Goal: Task Accomplishment & Management: Manage account settings

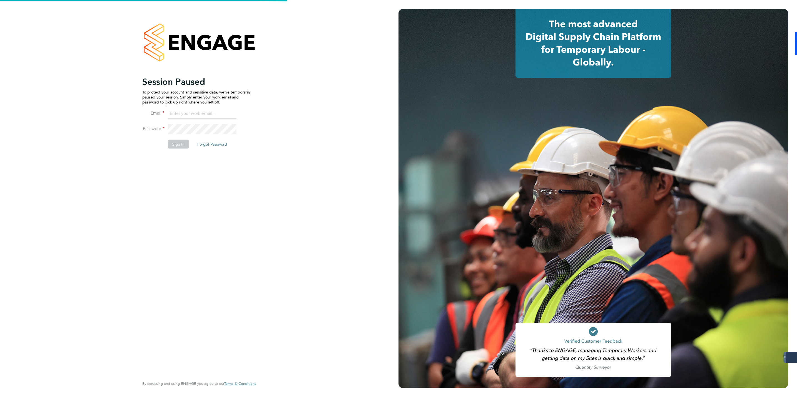
type input "[EMAIL_ADDRESS][DOMAIN_NAME]"
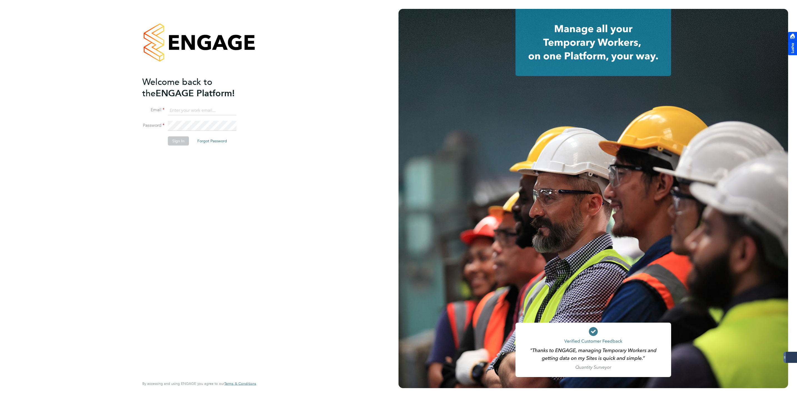
type input "jmcmurray@skilledcareers.co.uk"
click at [179, 145] on button "Sign In" at bounding box center [178, 141] width 21 height 9
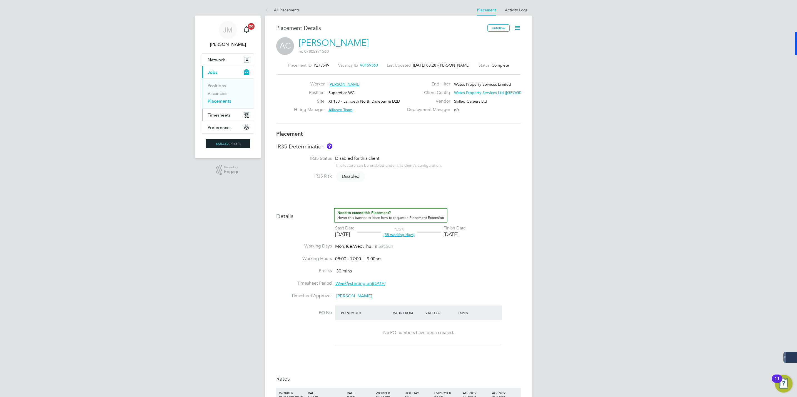
click at [220, 116] on span "Timesheets" at bounding box center [218, 114] width 23 height 5
click at [217, 116] on span "Timesheets" at bounding box center [218, 114] width 23 height 5
click at [219, 99] on link "Timesheets" at bounding box center [218, 98] width 23 height 5
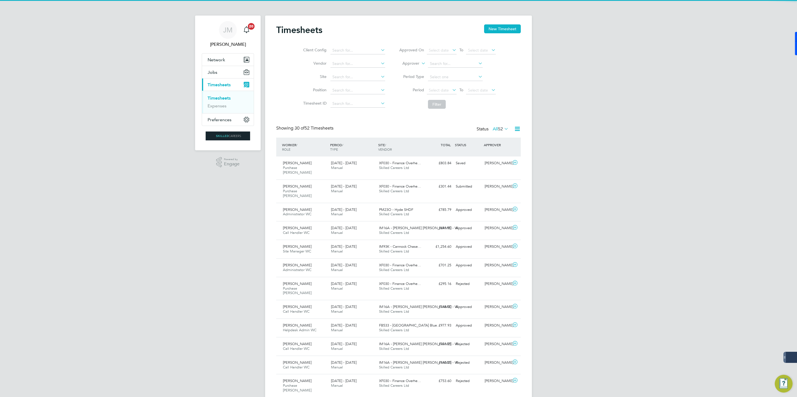
scroll to position [14, 48]
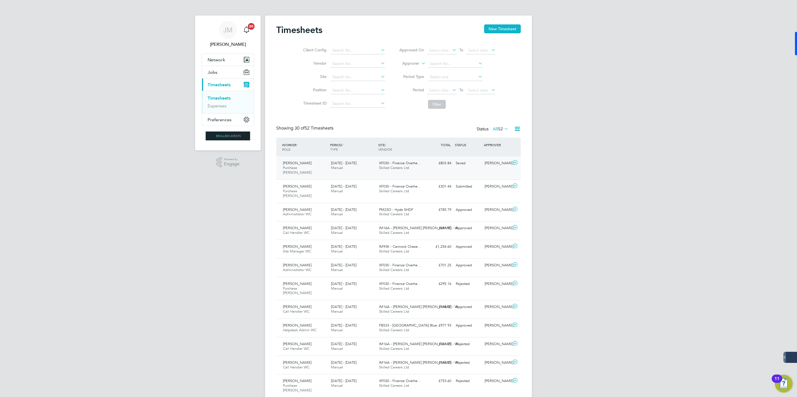
click at [369, 165] on div "30 Aug - 5 Sep 2025 Manual" at bounding box center [353, 166] width 48 height 14
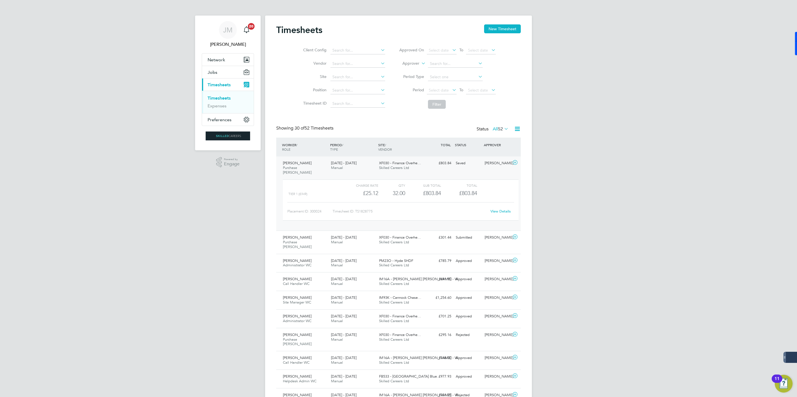
click at [502, 209] on link "View Details" at bounding box center [500, 211] width 20 height 5
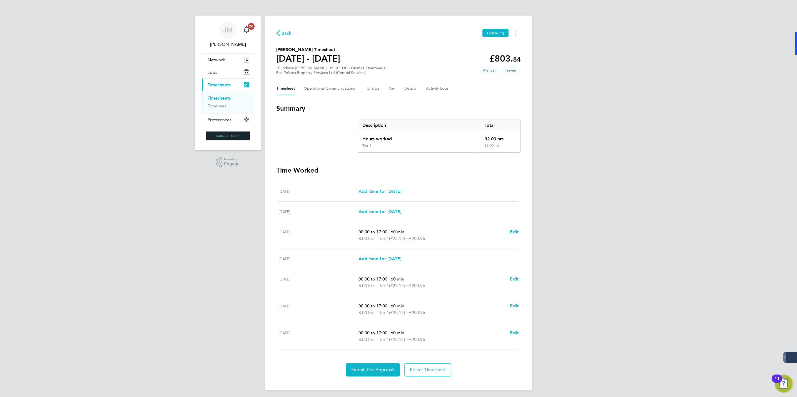
scroll to position [2, 0]
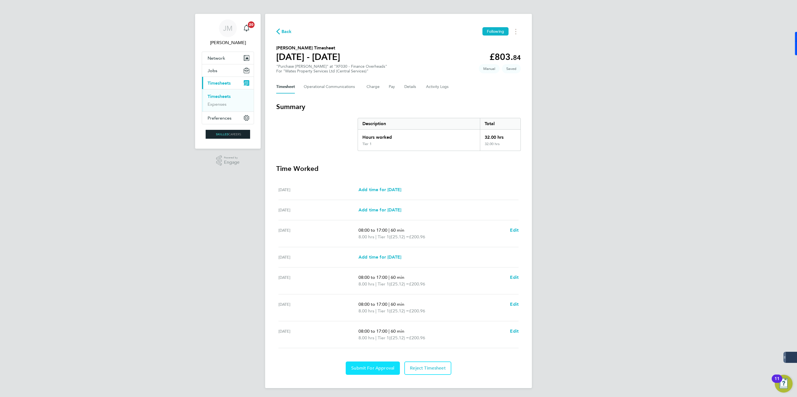
click at [369, 371] on span "Submit For Approval" at bounding box center [372, 369] width 43 height 6
click at [315, 81] on Communications-tab "Operational Communications" at bounding box center [331, 86] width 54 height 13
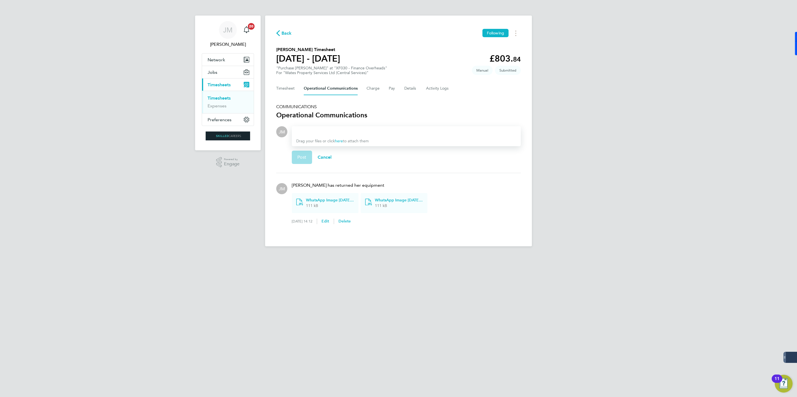
click at [279, 35] on icon "button" at bounding box center [278, 33] width 4 height 6
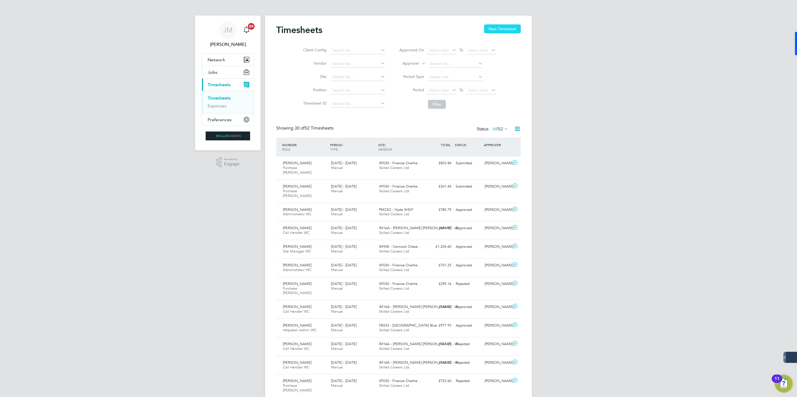
click at [504, 28] on button "New Timesheet" at bounding box center [502, 28] width 37 height 9
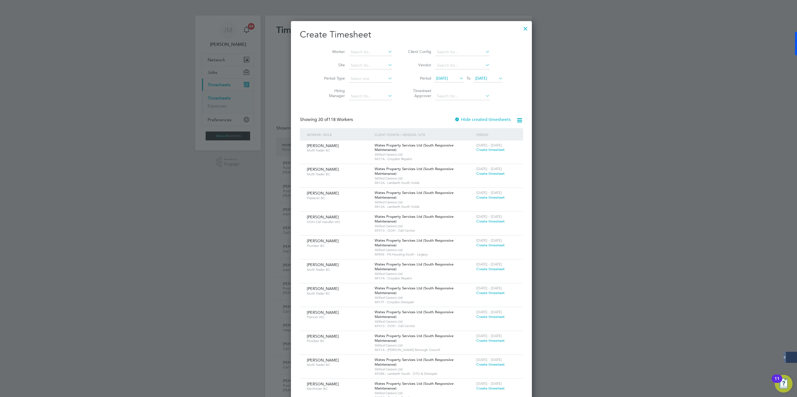
click at [520, 28] on div at bounding box center [525, 27] width 10 height 10
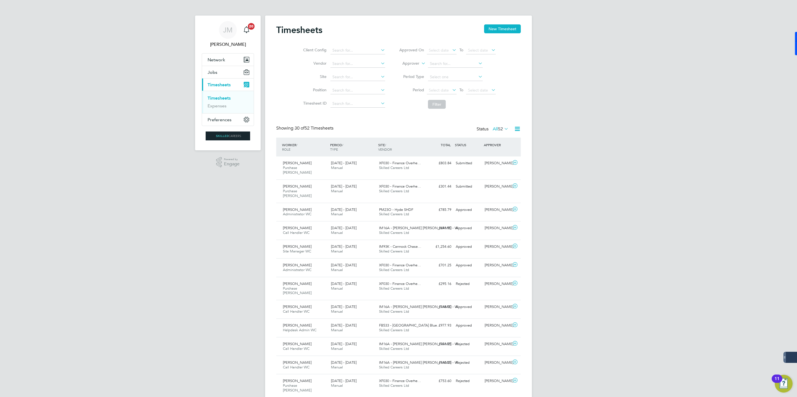
scroll to position [14, 48]
click at [506, 32] on button "New Timesheet" at bounding box center [502, 28] width 37 height 9
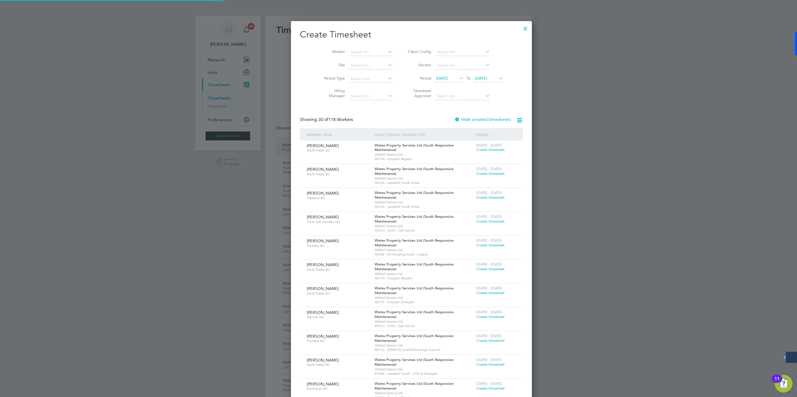
scroll to position [887, 215]
click at [476, 75] on span "22 Sep 2025" at bounding box center [488, 78] width 30 height 7
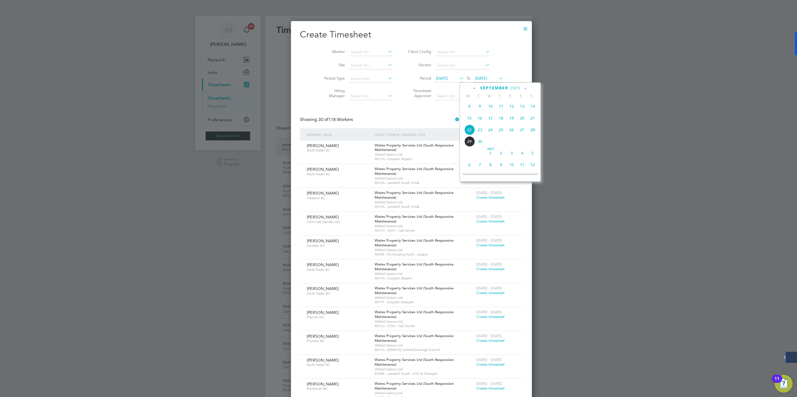
click at [510, 133] on span "26" at bounding box center [511, 130] width 11 height 11
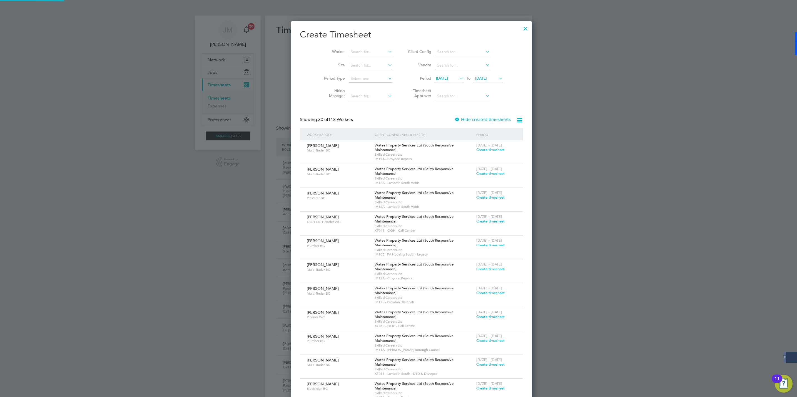
scroll to position [887, 215]
click at [437, 77] on span "15 Sep 2025" at bounding box center [442, 78] width 12 height 5
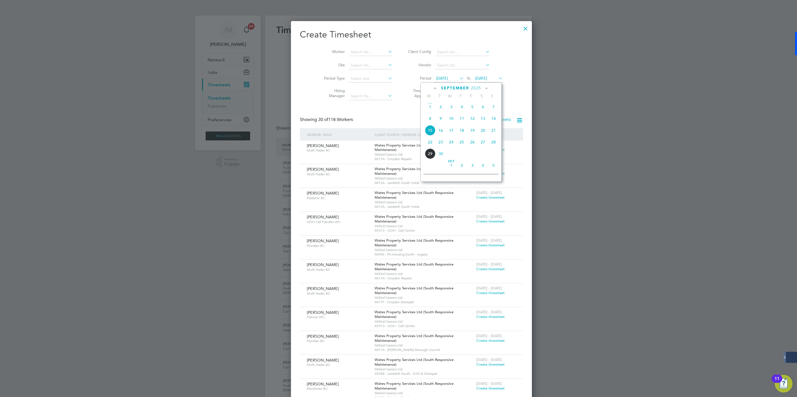
click at [484, 130] on span "20" at bounding box center [482, 130] width 11 height 11
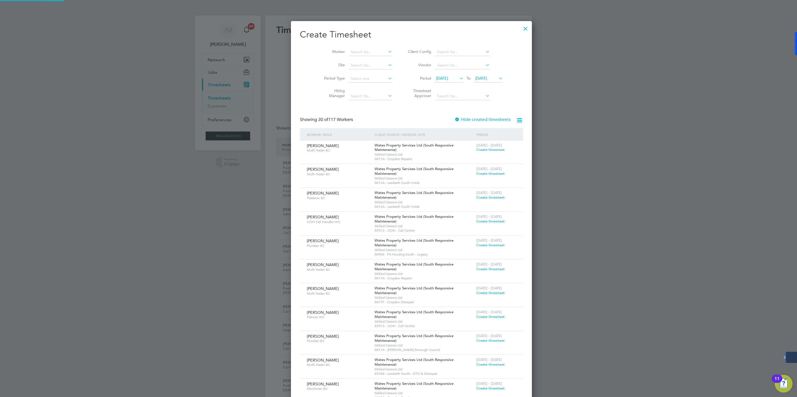
scroll to position [864, 215]
click at [349, 52] on input at bounding box center [371, 52] width 44 height 8
click at [355, 51] on input at bounding box center [371, 52] width 44 height 8
click at [354, 59] on li "Janine Ward" at bounding box center [369, 59] width 69 height 7
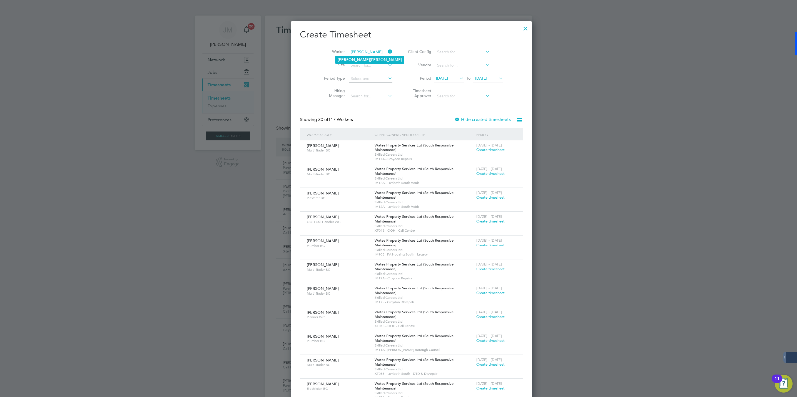
type input "Janine Ward"
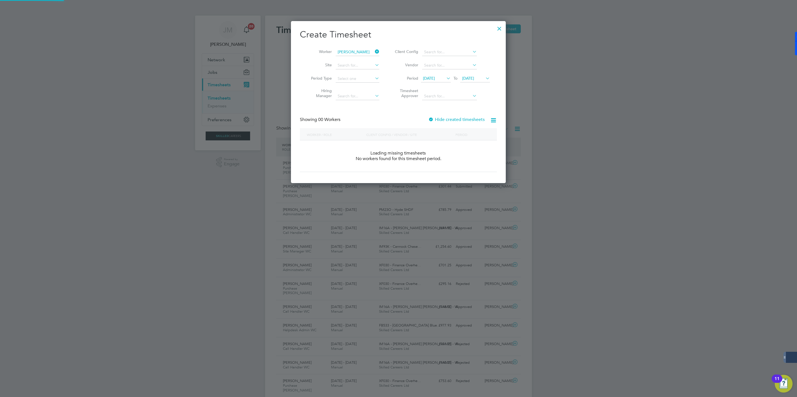
scroll to position [157, 215]
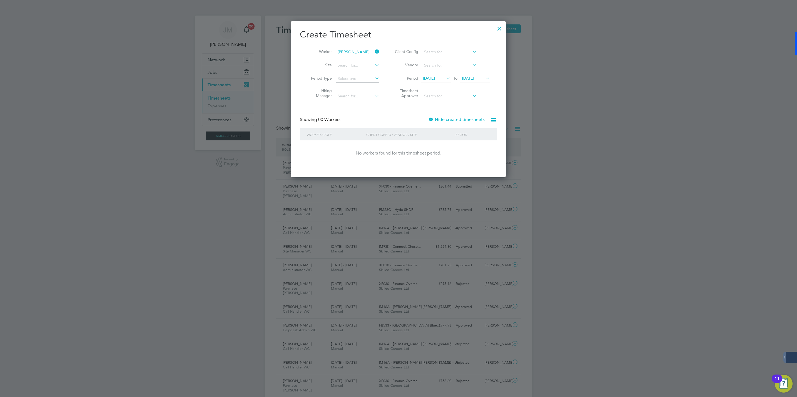
click at [443, 117] on div "Hide created timesheets" at bounding box center [456, 120] width 57 height 6
click at [441, 121] on label "Hide created timesheets" at bounding box center [456, 120] width 56 height 6
click at [439, 121] on label "Hide created timesheets" at bounding box center [456, 120] width 56 height 6
click at [475, 149] on span "Timesheet created" at bounding box center [470, 149] width 30 height 5
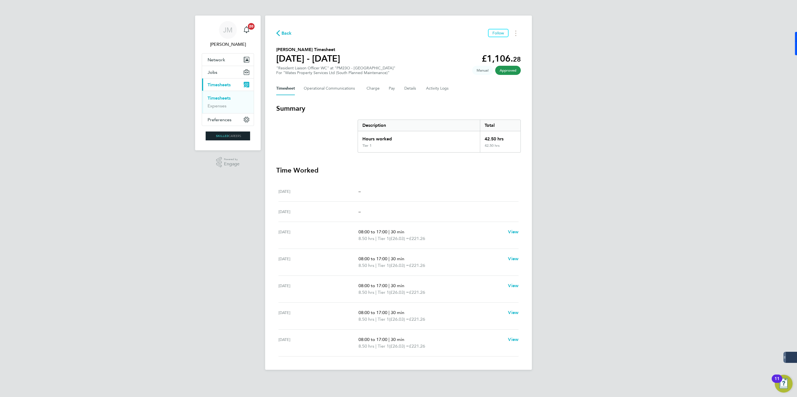
click at [278, 31] on icon "button" at bounding box center [278, 33] width 4 height 6
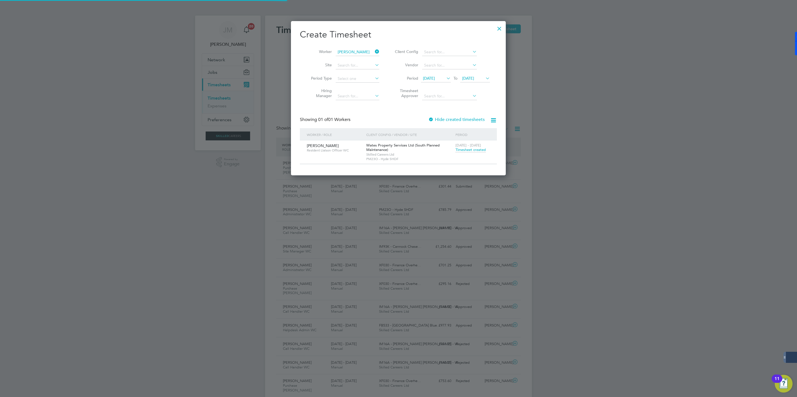
scroll to position [14, 48]
click at [374, 52] on icon at bounding box center [374, 52] width 0 height 8
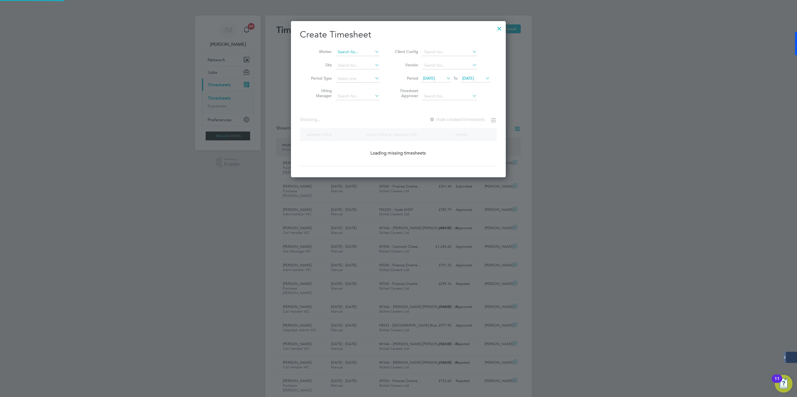
click at [352, 53] on input at bounding box center [358, 52] width 44 height 8
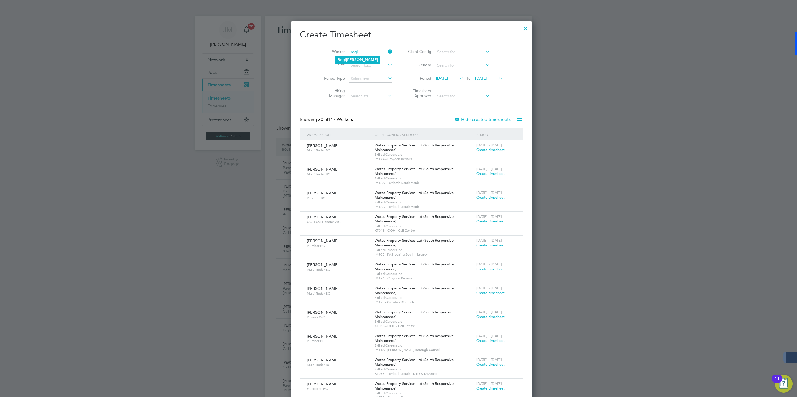
click at [354, 59] on li "Regi mantas Zaborskas" at bounding box center [357, 59] width 45 height 7
type input "[PERSON_NAME]"
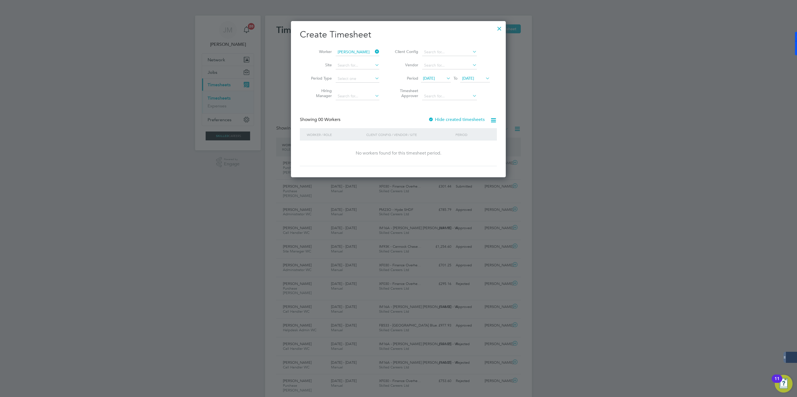
click at [439, 120] on label "Hide created timesheets" at bounding box center [456, 120] width 56 height 6
click at [437, 120] on label "Hide created timesheets" at bounding box center [456, 120] width 56 height 6
click at [469, 150] on span "Timesheet created" at bounding box center [470, 149] width 30 height 5
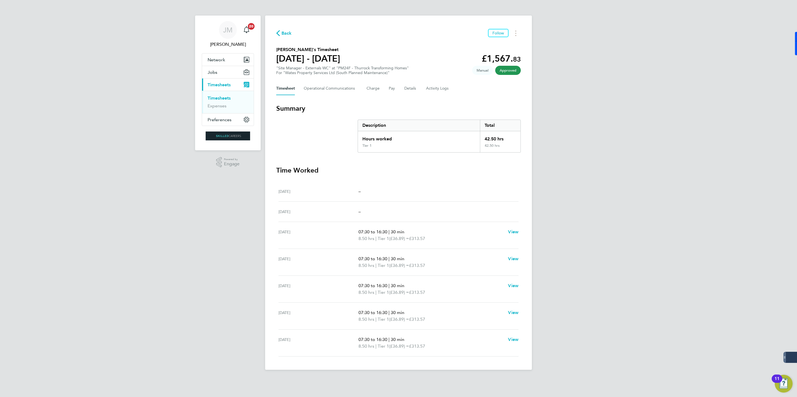
drag, startPoint x: 287, startPoint y: 33, endPoint x: 467, endPoint y: 40, distance: 181.0
click at [287, 33] on span "Back" at bounding box center [286, 33] width 10 height 7
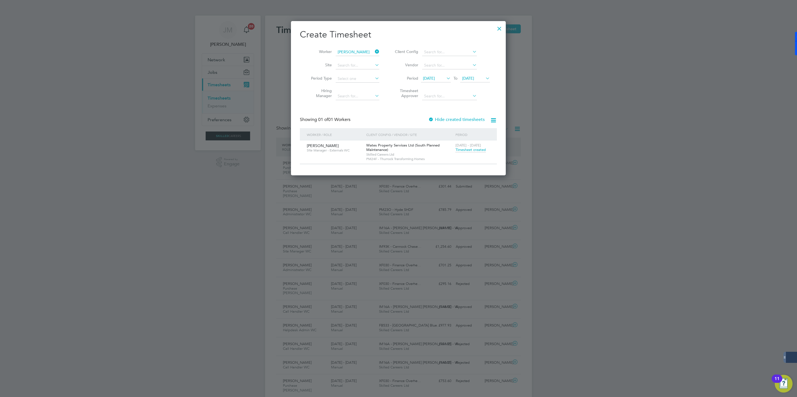
click at [374, 51] on icon at bounding box center [374, 52] width 0 height 8
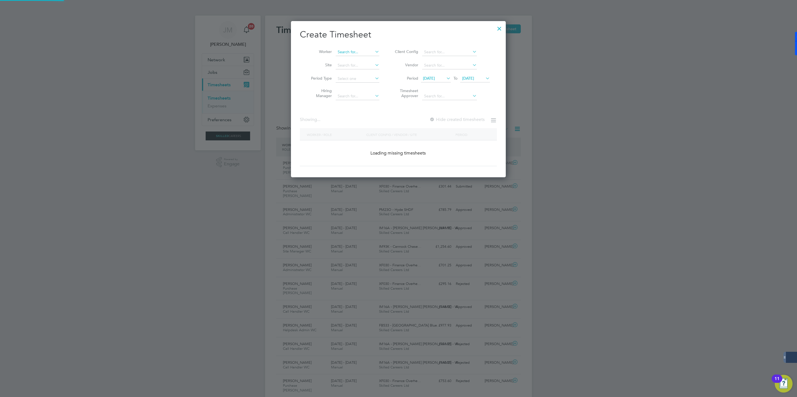
click at [362, 52] on input at bounding box center [358, 52] width 44 height 8
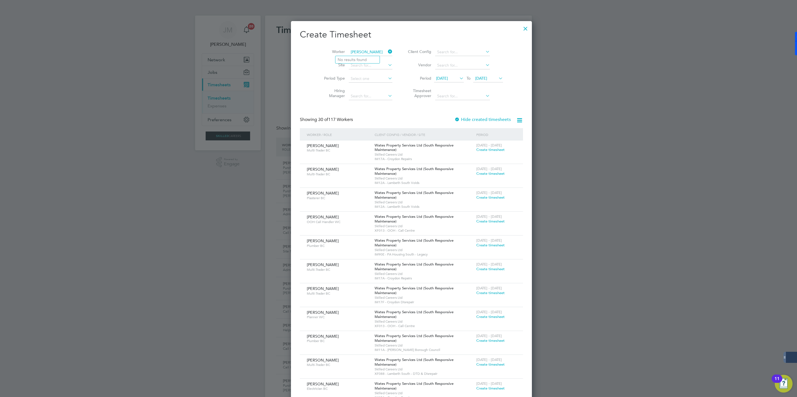
type input "paul cramer"
click at [352, 49] on input at bounding box center [371, 52] width 44 height 8
click at [352, 57] on li "Erica Oforiatta" at bounding box center [361, 59] width 52 height 7
type input "[PERSON_NAME]"
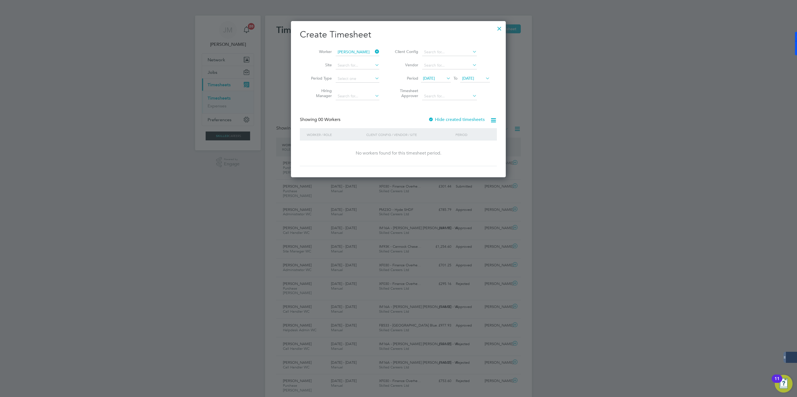
click at [445, 119] on label "Hide created timesheets" at bounding box center [456, 120] width 56 height 6
click at [374, 52] on icon at bounding box center [374, 52] width 0 height 8
click at [358, 52] on input at bounding box center [358, 52] width 44 height 8
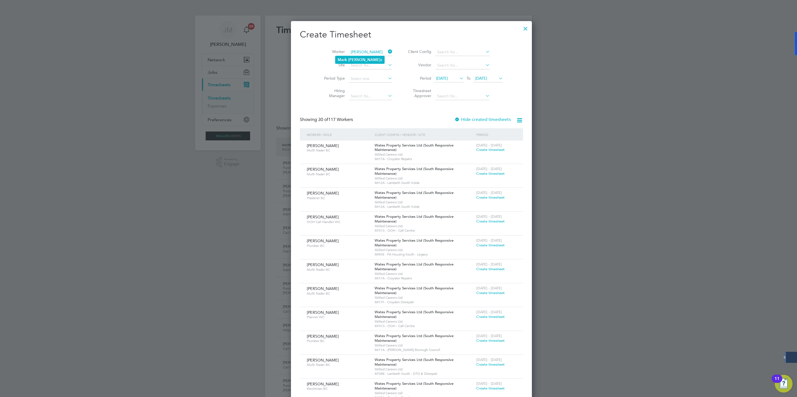
click at [355, 57] on b "Knibb" at bounding box center [364, 59] width 32 height 5
type input "Mark Knibbs"
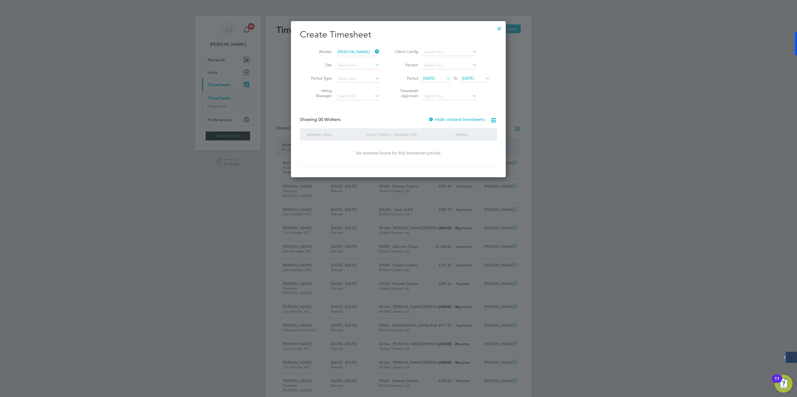
click at [435, 118] on label "Hide created timesheets" at bounding box center [456, 120] width 56 height 6
click at [468, 149] on span "Timesheet created" at bounding box center [470, 149] width 30 height 5
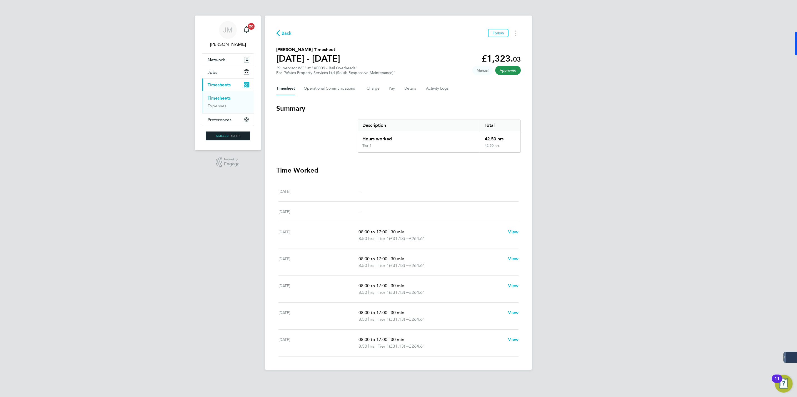
drag, startPoint x: 284, startPoint y: 33, endPoint x: 434, endPoint y: 57, distance: 152.4
click at [284, 33] on span "Back" at bounding box center [286, 33] width 10 height 7
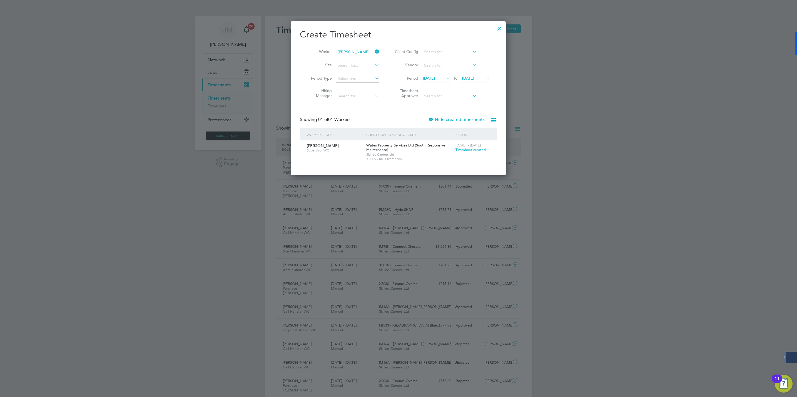
click at [374, 52] on icon at bounding box center [374, 52] width 0 height 8
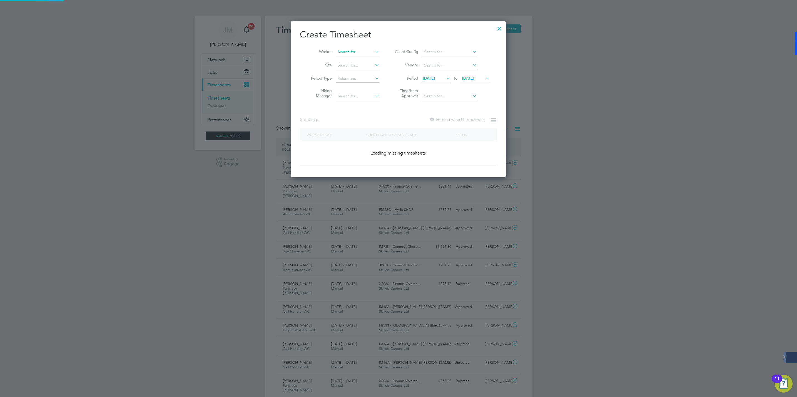
click at [362, 52] on input at bounding box center [358, 52] width 44 height 8
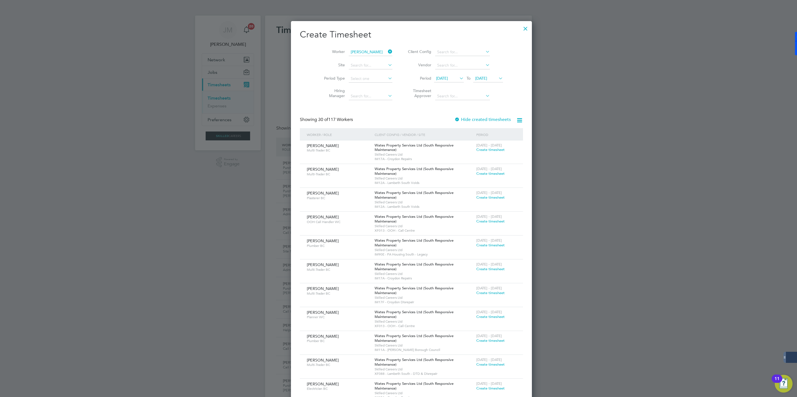
click at [349, 58] on li "Rob ert Pen man" at bounding box center [363, 59] width 56 height 7
type input "[PERSON_NAME]"
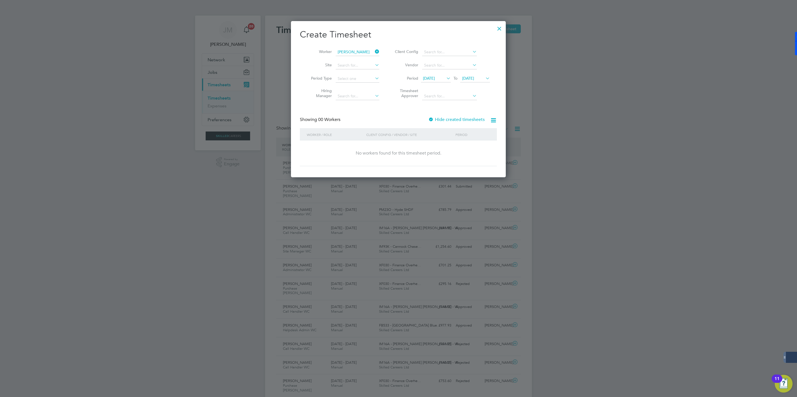
click at [432, 119] on div at bounding box center [431, 120] width 6 height 6
click at [432, 119] on div at bounding box center [432, 120] width 6 height 6
drag, startPoint x: 437, startPoint y: 122, endPoint x: 433, endPoint y: 120, distance: 4.6
click at [436, 122] on label "Hide created timesheets" at bounding box center [456, 120] width 56 height 6
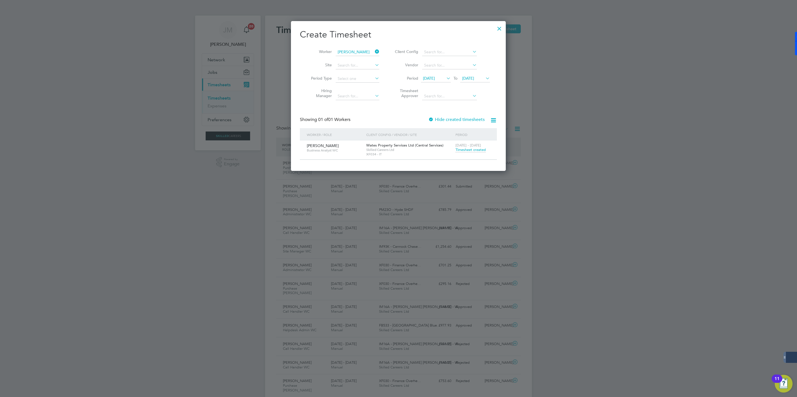
click at [465, 151] on span "Timesheet created" at bounding box center [470, 149] width 30 height 5
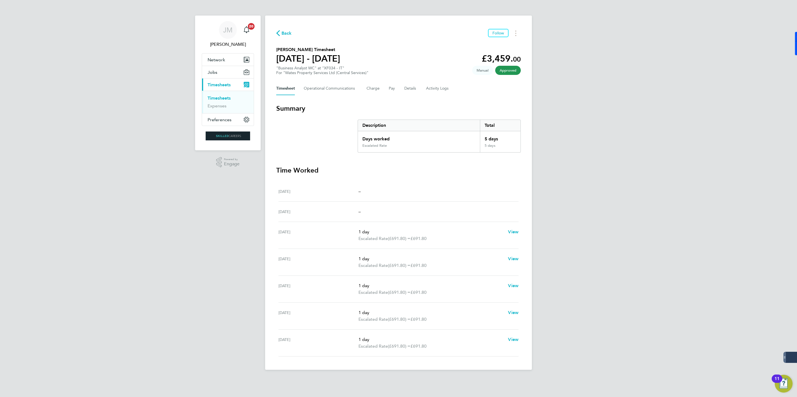
drag, startPoint x: 284, startPoint y: 29, endPoint x: 299, endPoint y: 39, distance: 17.6
click at [284, 30] on button "Back" at bounding box center [284, 33] width 16 height 7
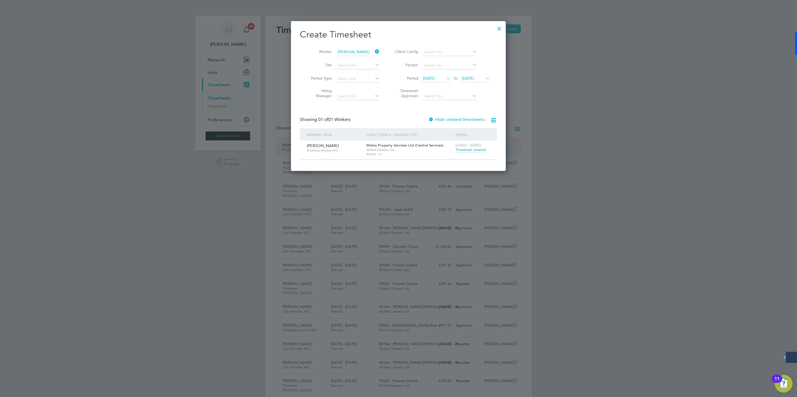
click at [374, 53] on icon at bounding box center [374, 52] width 0 height 8
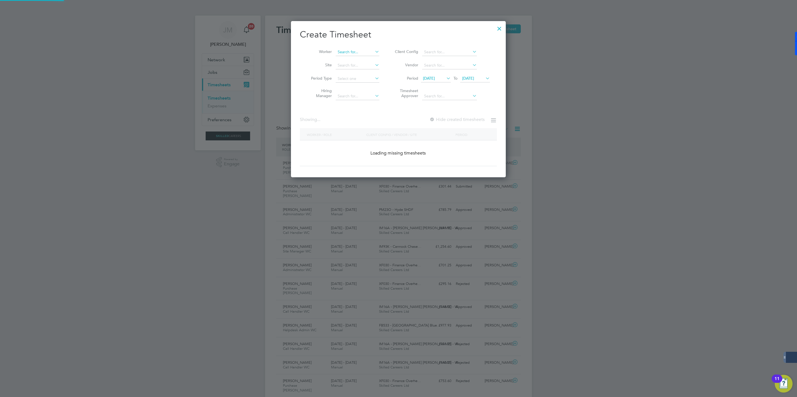
click at [354, 53] on input at bounding box center [358, 52] width 44 height 8
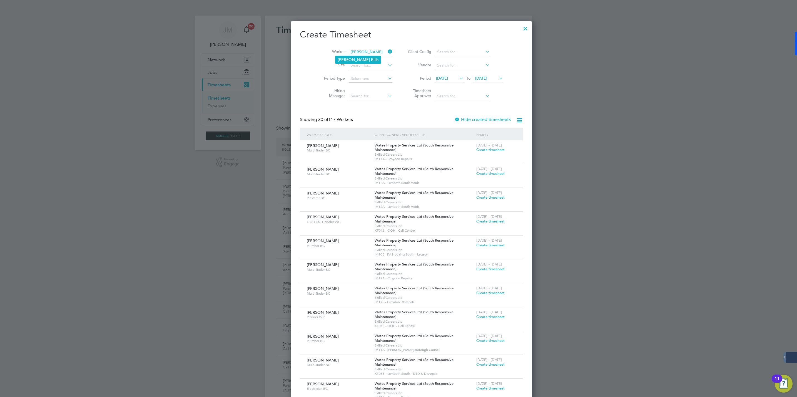
click at [346, 61] on b "Thomas" at bounding box center [353, 59] width 32 height 5
type input "[PERSON_NAME]"
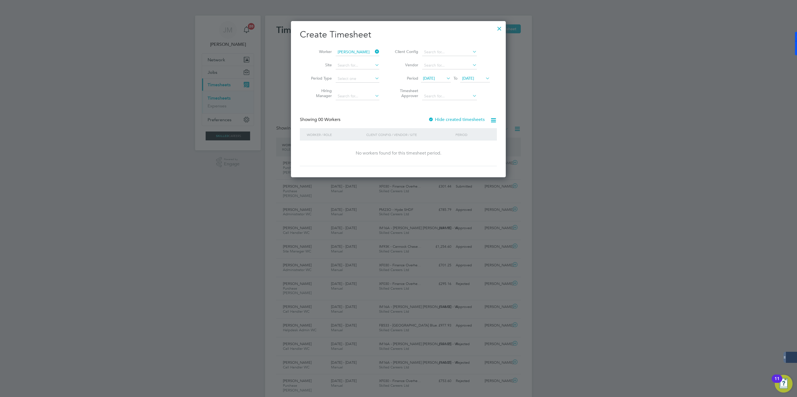
click at [440, 122] on label "Hide created timesheets" at bounding box center [456, 120] width 56 height 6
click at [439, 122] on label "Hide created timesheets" at bounding box center [456, 120] width 56 height 6
click at [464, 151] on span "Timesheet created" at bounding box center [470, 149] width 30 height 5
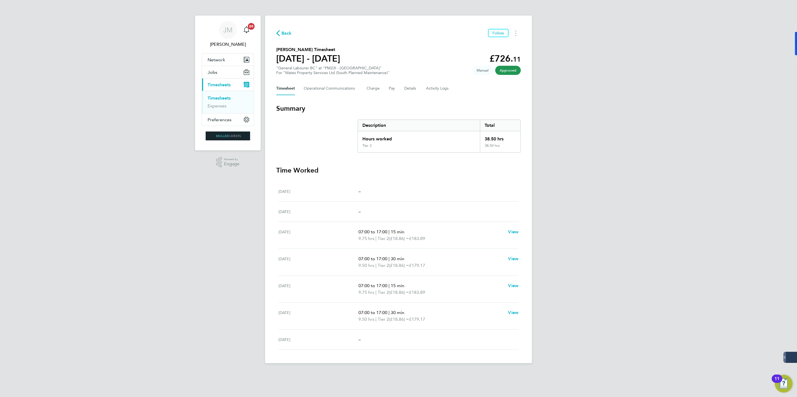
drag, startPoint x: 282, startPoint y: 32, endPoint x: 289, endPoint y: 37, distance: 7.9
click at [282, 32] on span "Back" at bounding box center [286, 33] width 10 height 7
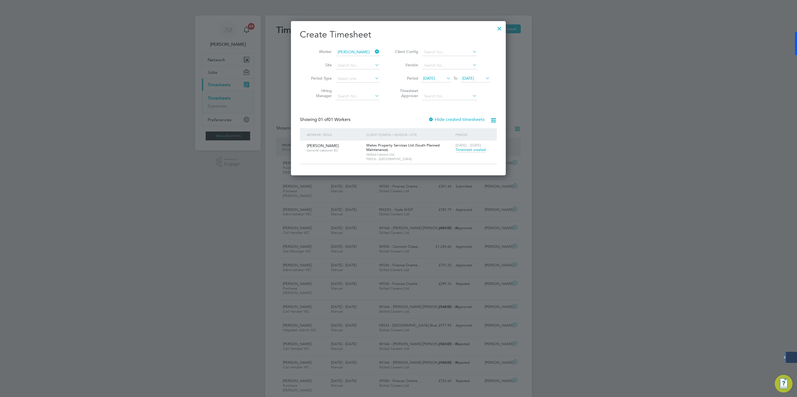
click at [374, 50] on icon at bounding box center [374, 52] width 0 height 8
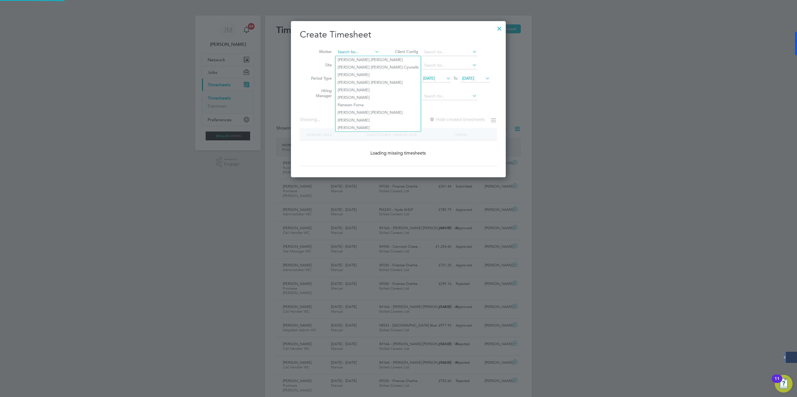
click at [352, 51] on input at bounding box center [358, 52] width 44 height 8
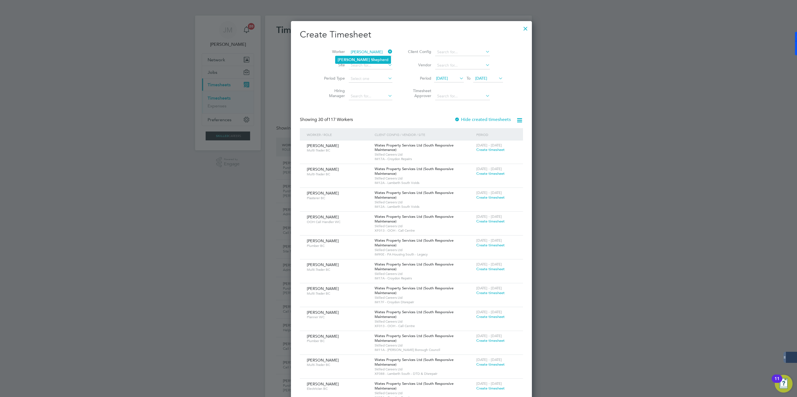
click at [348, 59] on li "Laura She pherd" at bounding box center [362, 59] width 55 height 7
type input "[PERSON_NAME]"
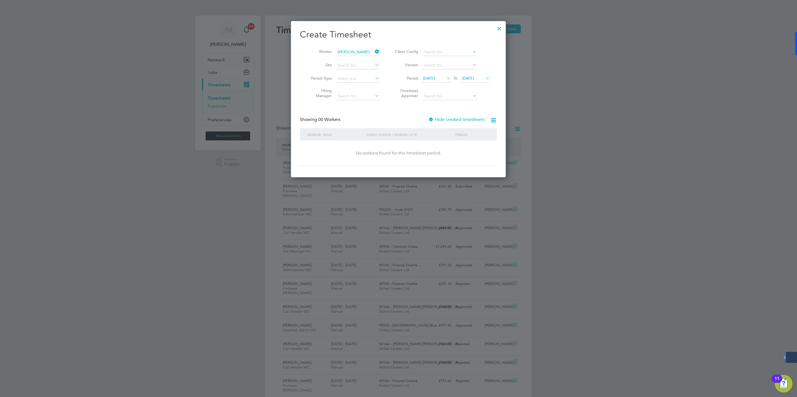
click at [433, 120] on div at bounding box center [431, 120] width 6 height 6
click at [433, 119] on div at bounding box center [431, 120] width 6 height 6
click at [466, 153] on div "20 - 26 Sep 2025 Timesheet created" at bounding box center [472, 148] width 37 height 15
click at [464, 152] on span "Timesheet created" at bounding box center [470, 149] width 30 height 5
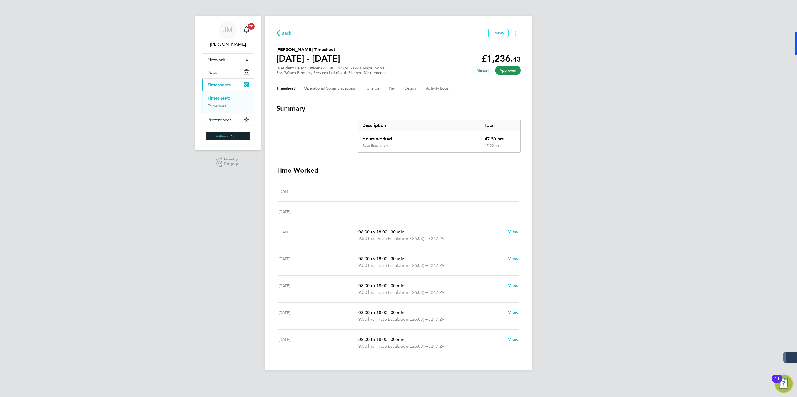
drag, startPoint x: 288, startPoint y: 29, endPoint x: 285, endPoint y: 32, distance: 4.2
click at [287, 29] on div "Back Follow" at bounding box center [398, 33] width 244 height 9
click at [285, 32] on span "Back" at bounding box center [286, 33] width 10 height 7
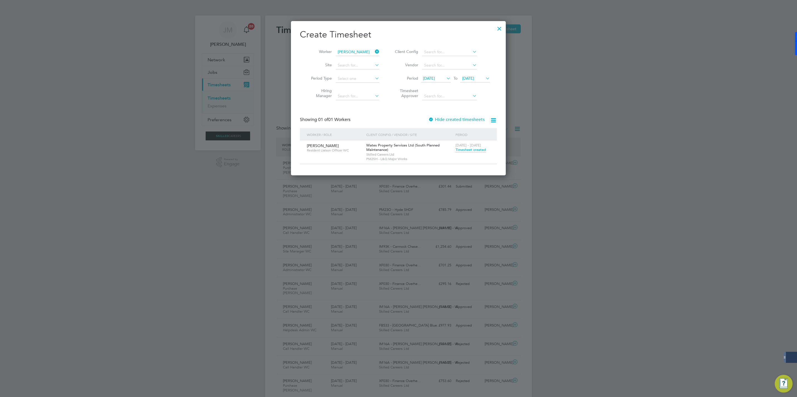
click at [374, 50] on icon at bounding box center [374, 52] width 0 height 8
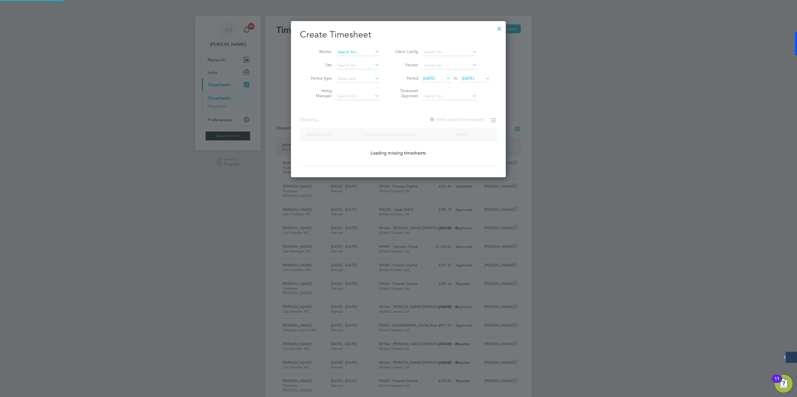
click at [353, 50] on input at bounding box center [358, 52] width 44 height 8
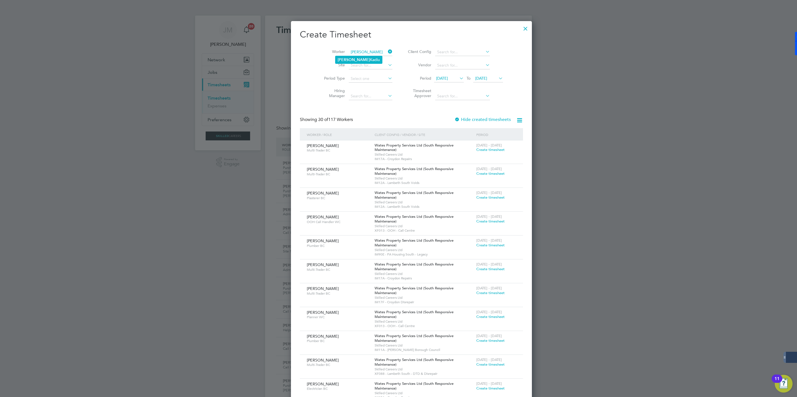
click at [344, 57] on b "[PERSON_NAME]" at bounding box center [353, 59] width 32 height 5
type input "[PERSON_NAME]"
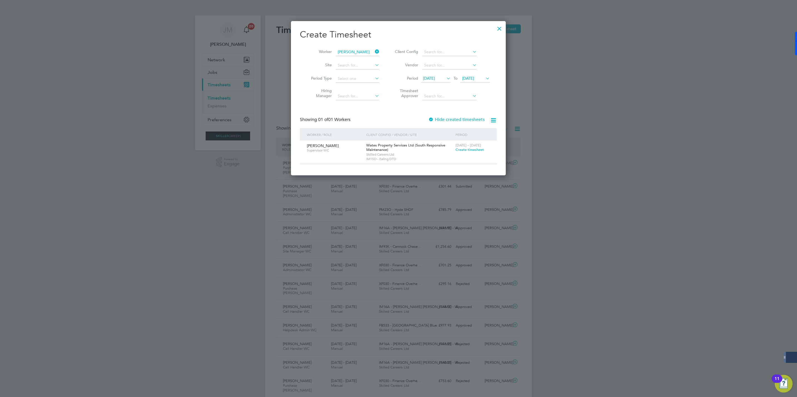
click at [464, 150] on span "Create timesheet" at bounding box center [469, 149] width 28 height 5
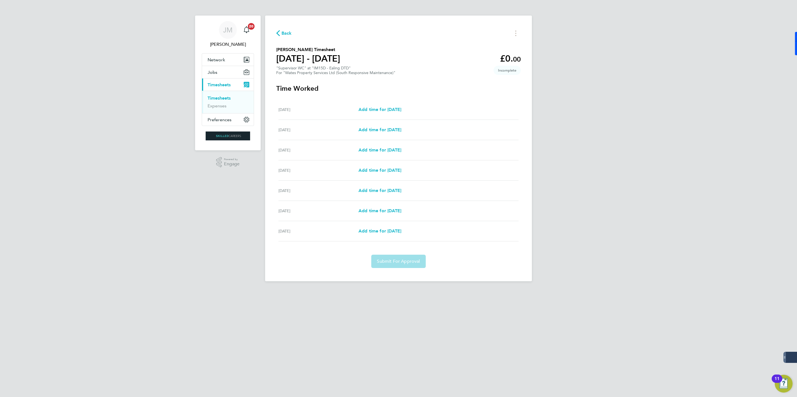
click at [288, 31] on span "Back" at bounding box center [286, 33] width 10 height 7
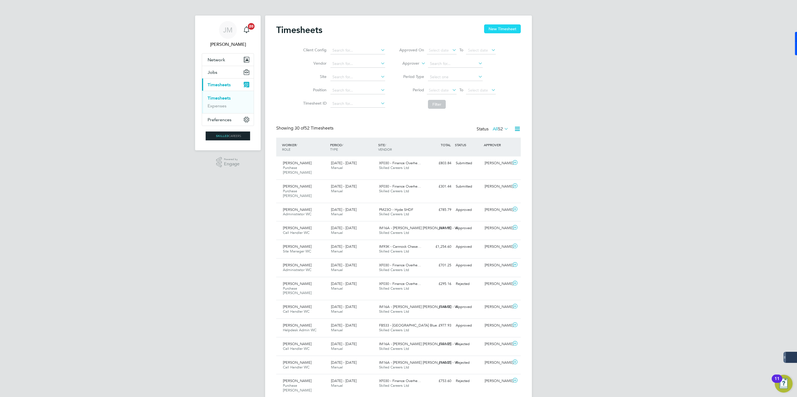
click at [504, 27] on button "New Timesheet" at bounding box center [502, 28] width 37 height 9
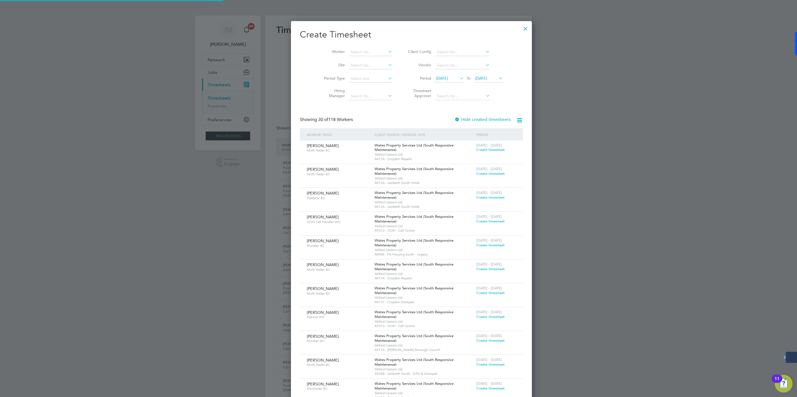
scroll to position [887, 215]
drag, startPoint x: 352, startPoint y: 50, endPoint x: 355, endPoint y: 54, distance: 5.7
click at [352, 50] on input at bounding box center [371, 52] width 44 height 8
click at [371, 60] on b "Kallah" at bounding box center [377, 59] width 12 height 5
type input "[PERSON_NAME]"
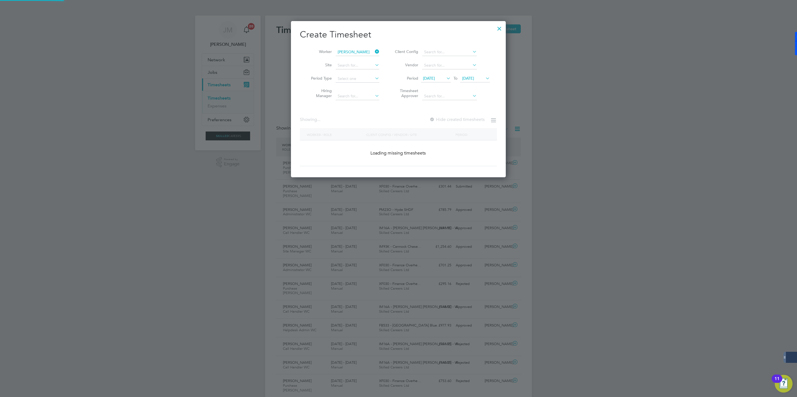
scroll to position [157, 215]
click at [446, 121] on label "Hide created timesheets" at bounding box center [456, 120] width 56 height 6
click at [442, 117] on label "Hide created timesheets" at bounding box center [456, 120] width 56 height 6
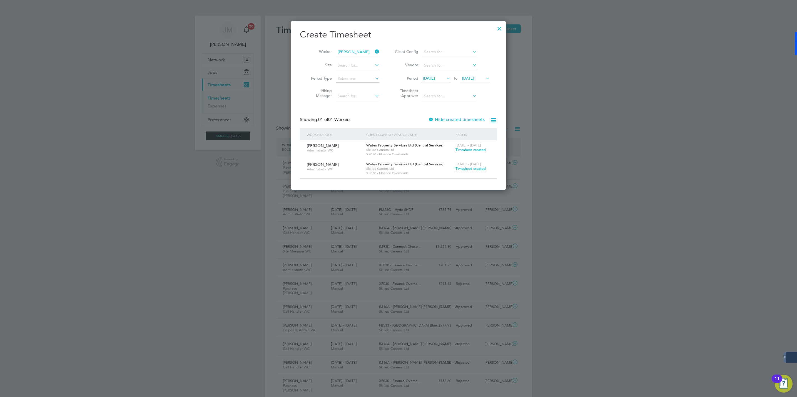
click at [469, 77] on span "[DATE]" at bounding box center [468, 78] width 12 height 5
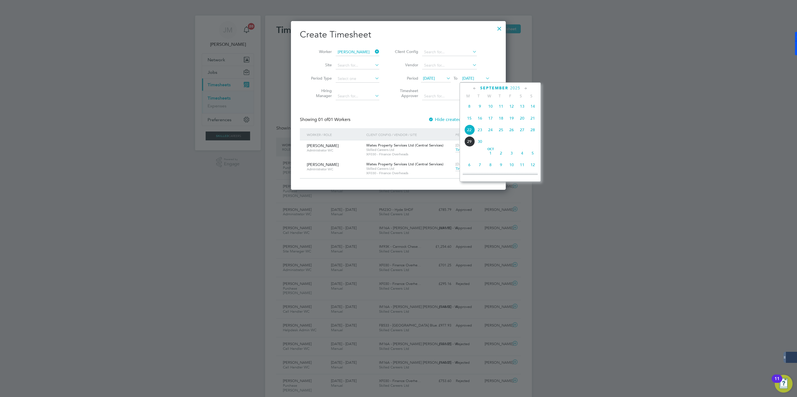
click at [522, 132] on span "27" at bounding box center [522, 130] width 11 height 11
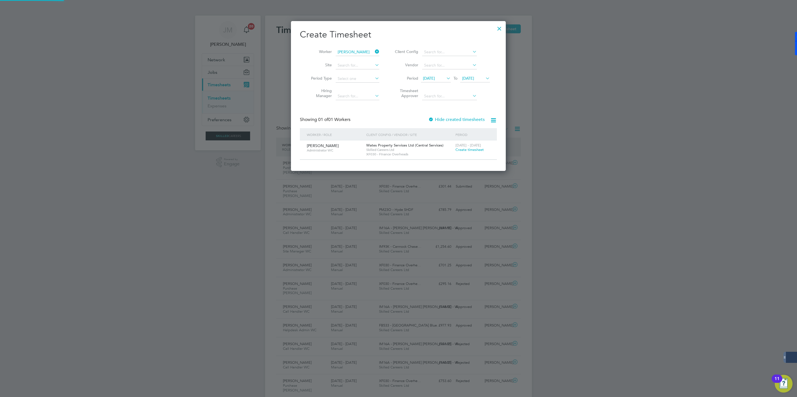
scroll to position [151, 215]
click at [474, 79] on span "27 Sep 2025" at bounding box center [468, 78] width 12 height 5
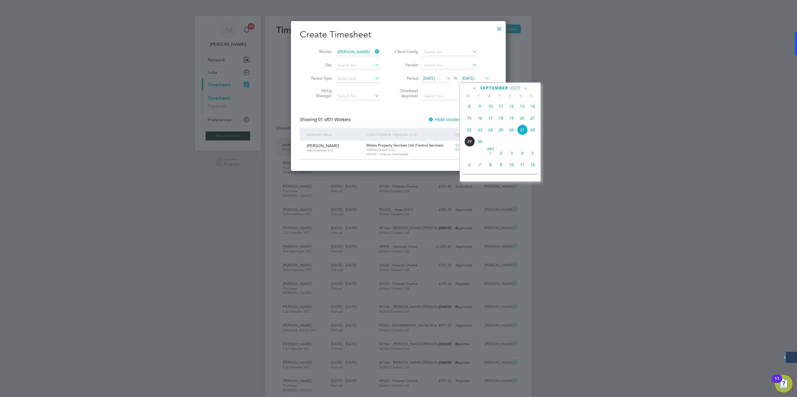
click at [513, 132] on span "26" at bounding box center [511, 130] width 11 height 11
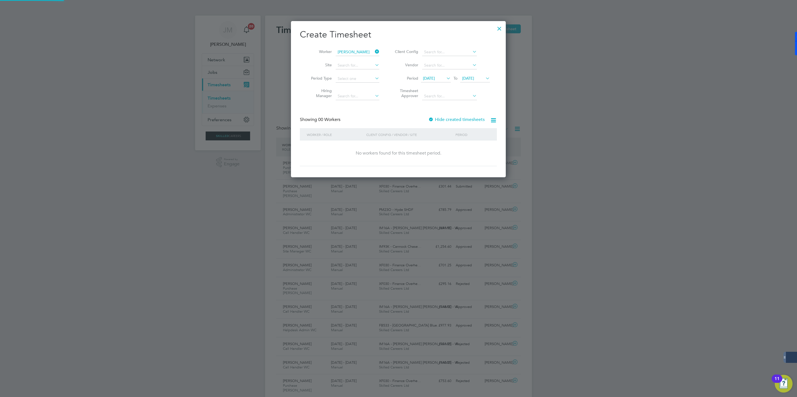
scroll to position [157, 215]
click at [435, 80] on span "[DATE]" at bounding box center [429, 78] width 12 height 5
click at [482, 132] on span "20" at bounding box center [482, 130] width 11 height 11
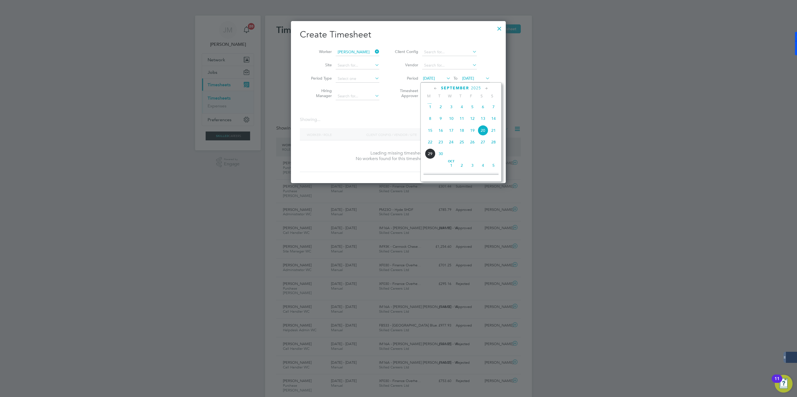
scroll to position [157, 215]
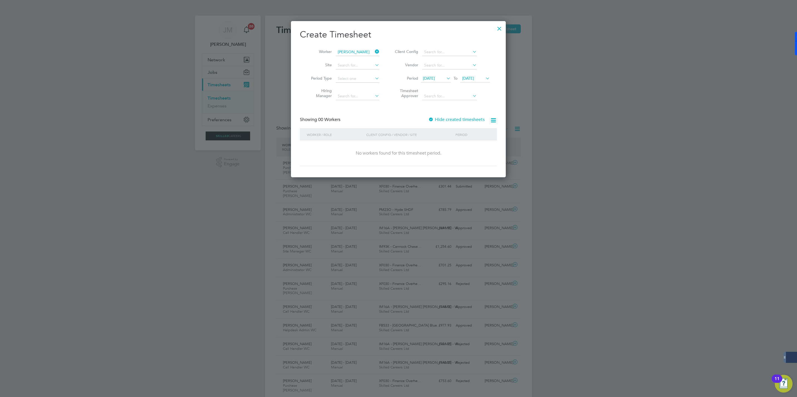
click at [448, 118] on label "Hide created timesheets" at bounding box center [456, 120] width 56 height 6
click at [448, 118] on label "Hide created timesheets" at bounding box center [456, 120] width 55 height 6
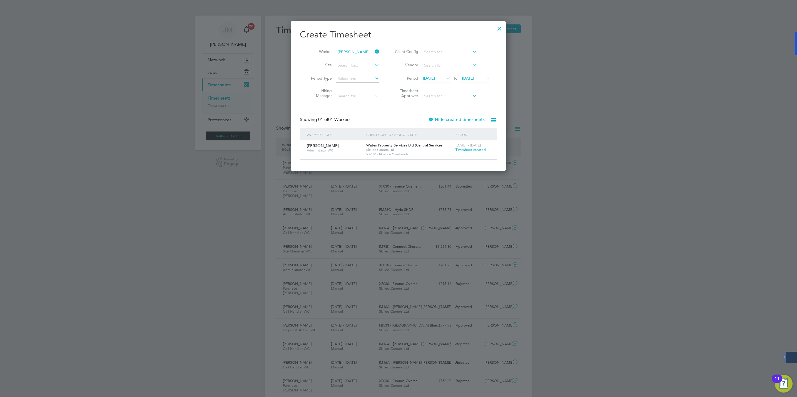
click at [469, 150] on span "Timesheet created" at bounding box center [470, 149] width 30 height 5
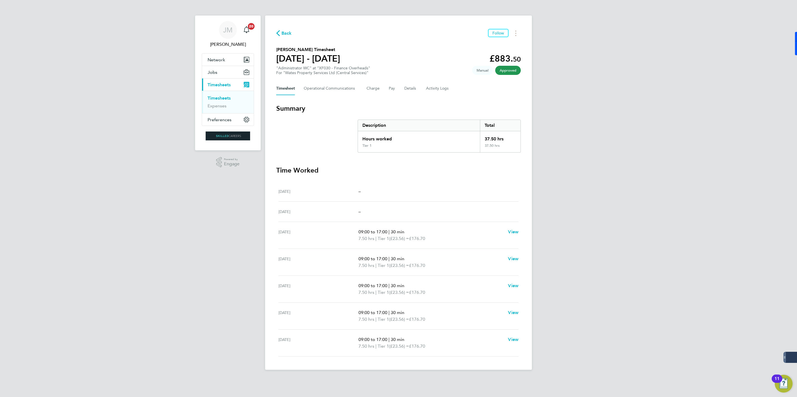
click at [286, 30] on span "Back" at bounding box center [286, 33] width 10 height 7
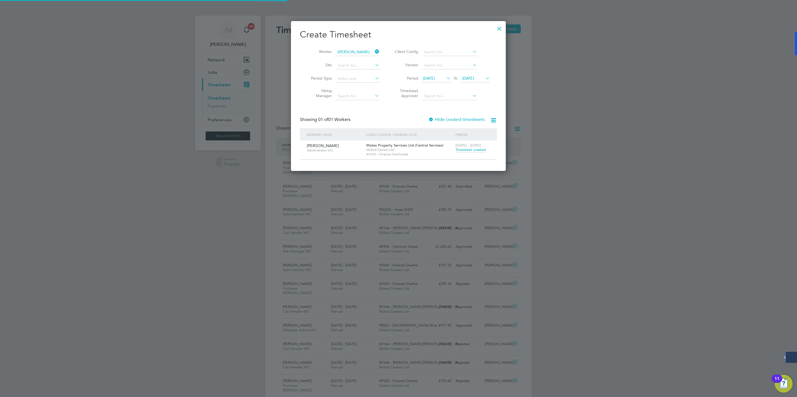
scroll to position [14, 48]
click at [374, 49] on icon at bounding box center [374, 52] width 0 height 8
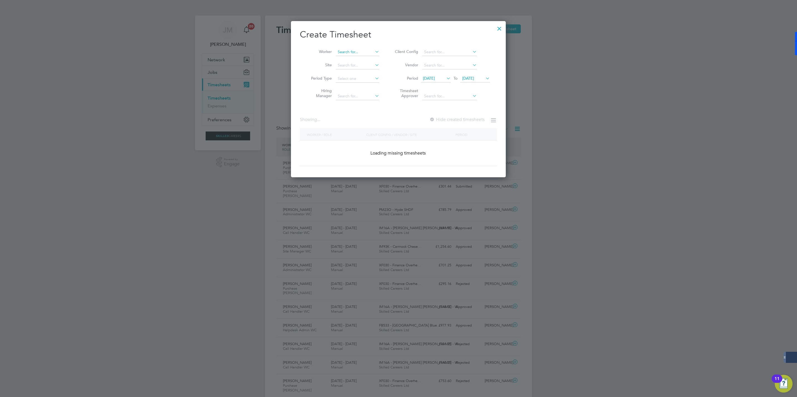
click at [361, 52] on input at bounding box center [358, 52] width 44 height 8
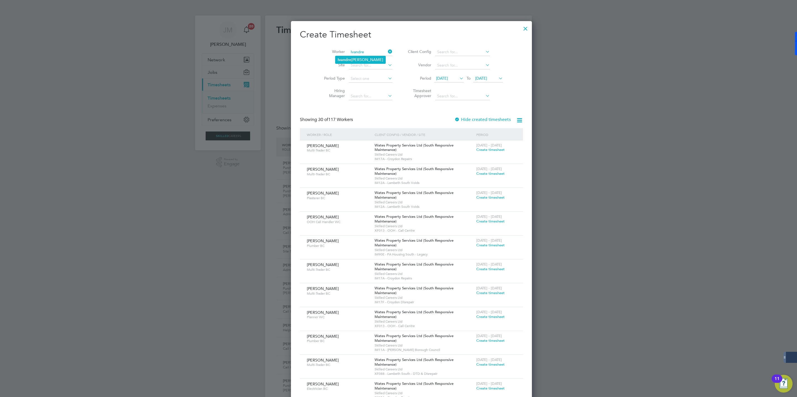
click at [363, 60] on li "Ivandre Sardinha" at bounding box center [360, 59] width 50 height 7
type input "[PERSON_NAME]"
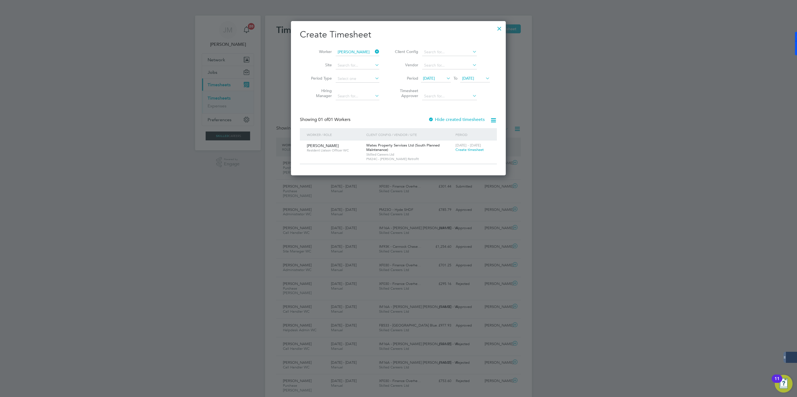
click at [468, 151] on span "Create timesheet" at bounding box center [469, 149] width 28 height 5
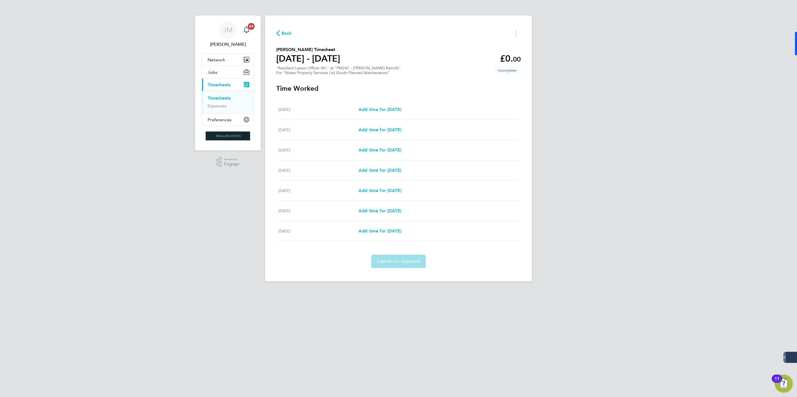
click at [277, 33] on icon "button" at bounding box center [278, 33] width 4 height 6
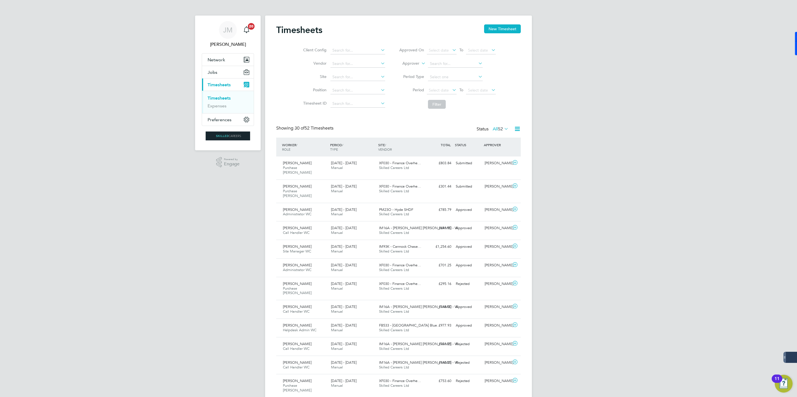
click at [504, 25] on button "New Timesheet" at bounding box center [502, 28] width 37 height 9
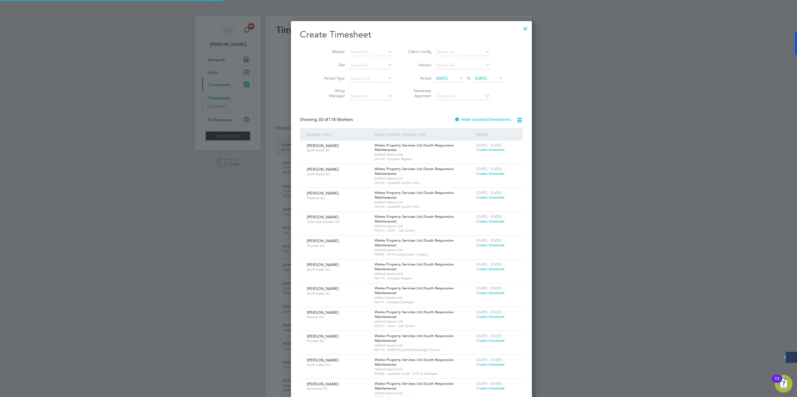
scroll to position [887, 215]
click at [482, 76] on span "[DATE]" at bounding box center [481, 78] width 12 height 5
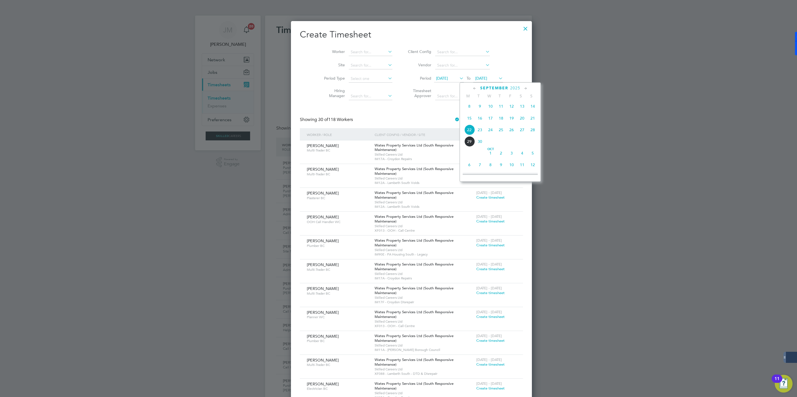
click at [512, 132] on span "26" at bounding box center [511, 130] width 11 height 11
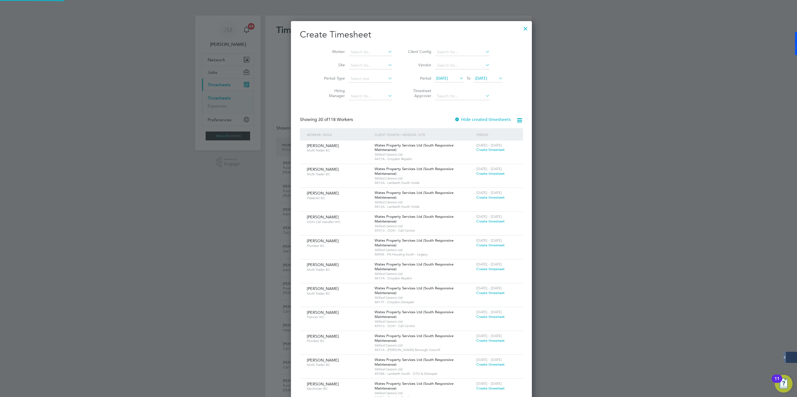
scroll to position [887, 215]
click at [436, 78] on span "[DATE]" at bounding box center [442, 78] width 12 height 5
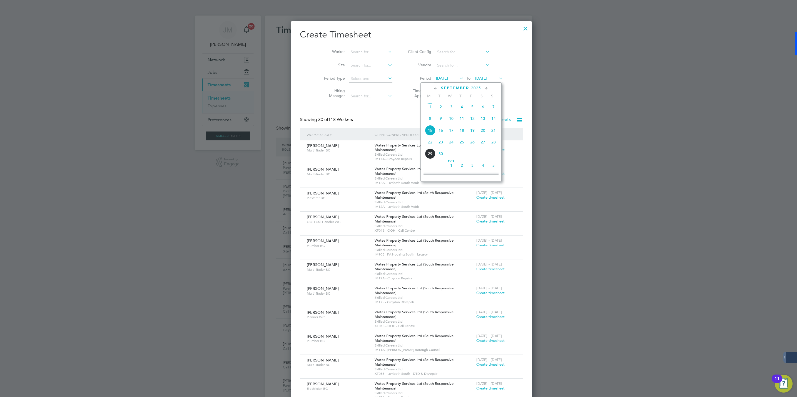
click at [484, 130] on span "20" at bounding box center [482, 130] width 11 height 11
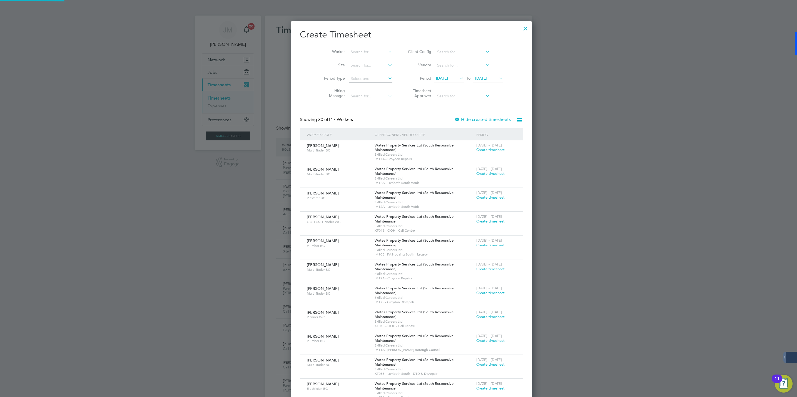
scroll to position [864, 215]
click at [349, 54] on input at bounding box center [371, 52] width 44 height 8
click at [347, 60] on b "[PERSON_NAME]" at bounding box center [353, 59] width 32 height 5
type input "[PERSON_NAME]"
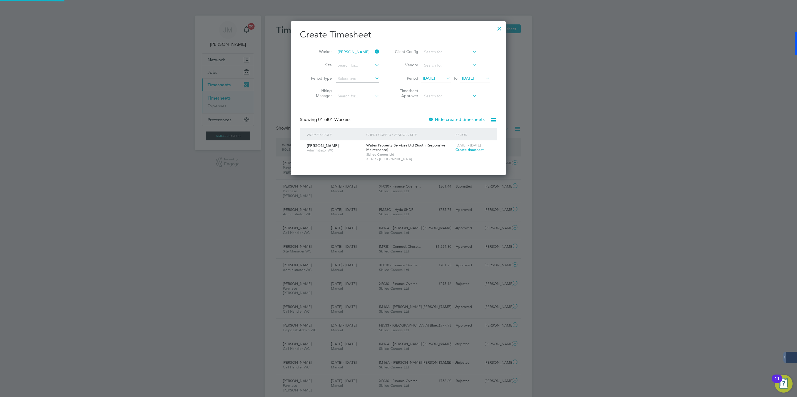
scroll to position [155, 215]
click at [464, 151] on span "Create timesheet" at bounding box center [469, 149] width 28 height 5
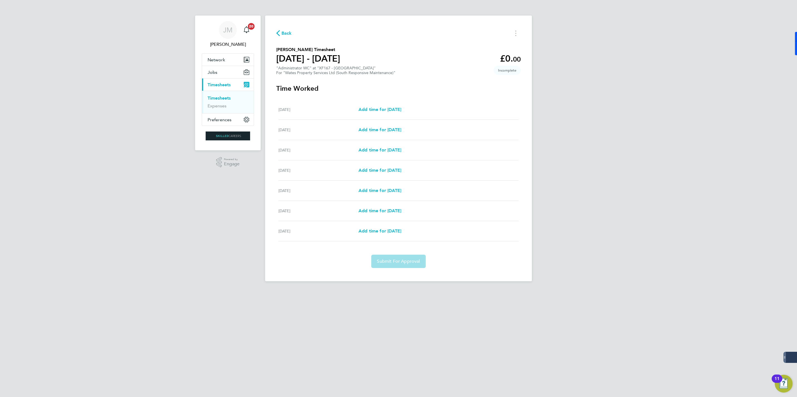
click at [286, 33] on span "Back" at bounding box center [286, 33] width 10 height 7
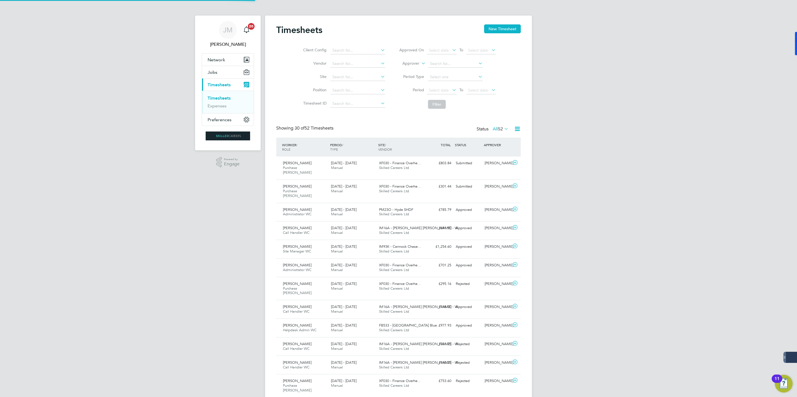
scroll to position [14, 48]
click at [502, 25] on button "New Timesheet" at bounding box center [502, 28] width 37 height 9
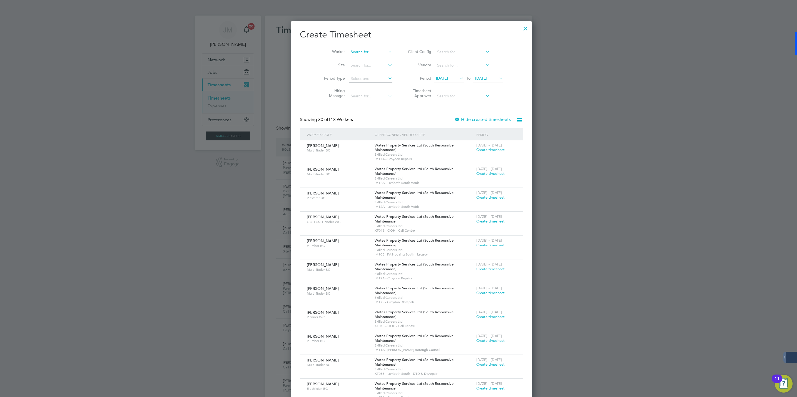
click at [351, 54] on input at bounding box center [371, 52] width 44 height 8
click at [346, 57] on b "Hamda" at bounding box center [343, 59] width 13 height 5
type input "[PERSON_NAME]"
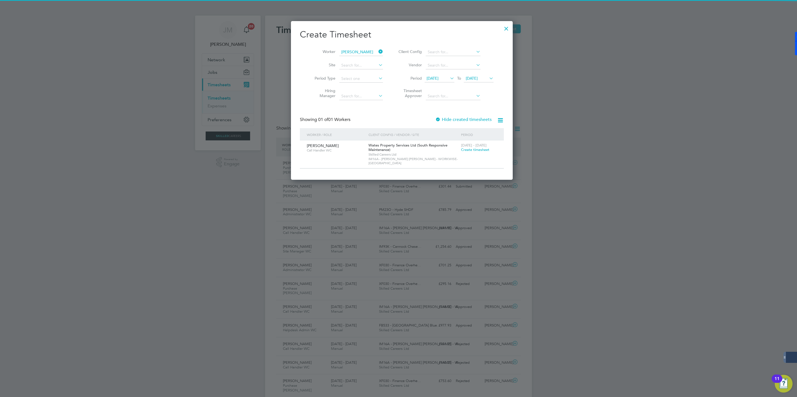
click at [470, 80] on span "[DATE]" at bounding box center [472, 78] width 12 height 5
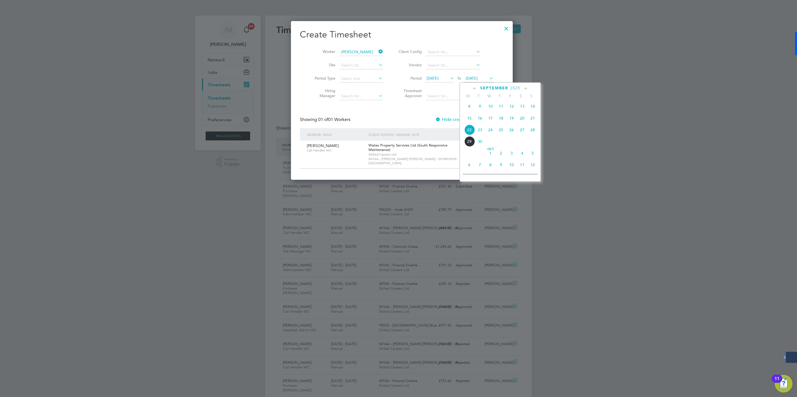
click at [453, 150] on div "Wates Property Services Ltd (South Responsive Maintenance) Skilled Careers Ltd …" at bounding box center [413, 155] width 92 height 28
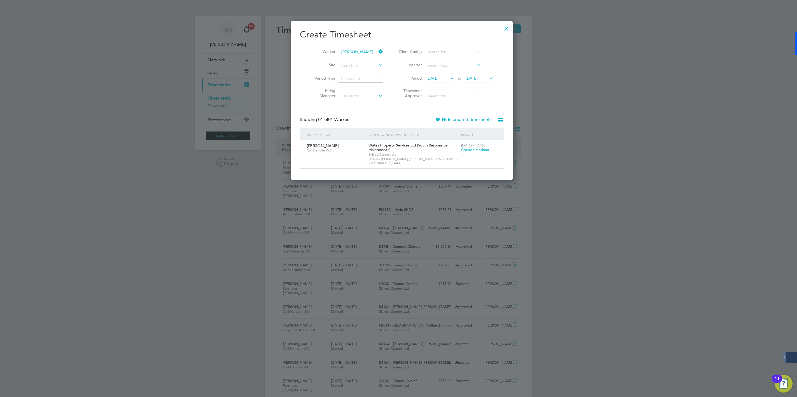
click at [462, 152] on span "Create timesheet" at bounding box center [475, 149] width 28 height 5
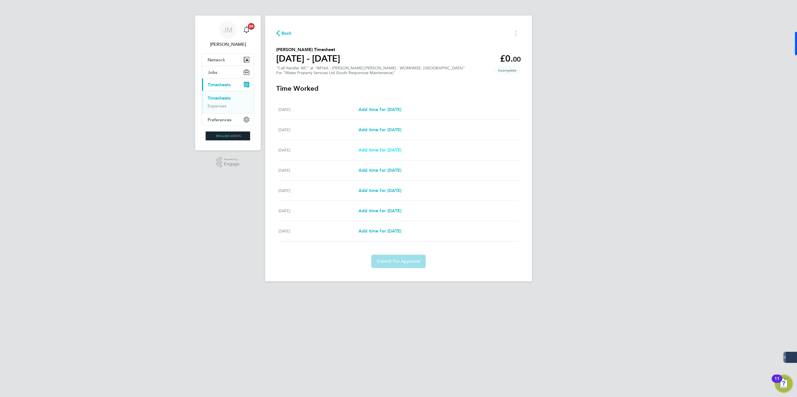
click at [384, 148] on span "Add time for Mon 22 Sep" at bounding box center [379, 149] width 43 height 5
select select "30"
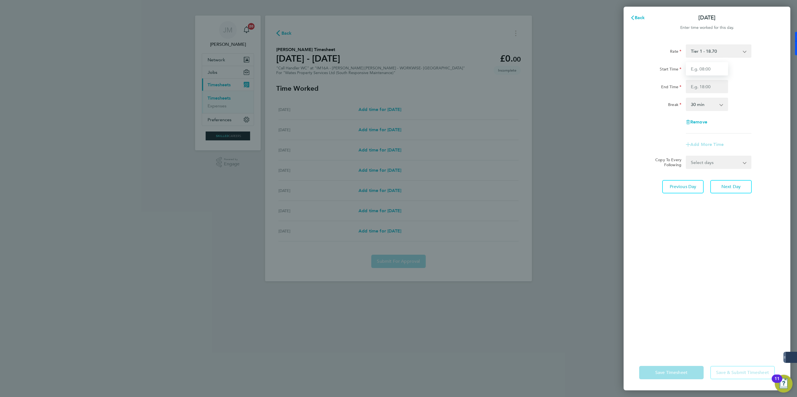
click at [704, 65] on input "Start Time" at bounding box center [707, 68] width 42 height 13
type input "08:00"
type input "17:00"
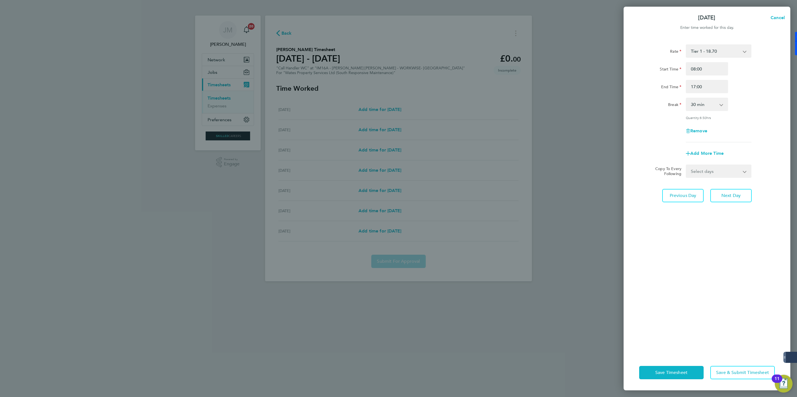
click at [715, 101] on select "0 min 15 min 30 min 45 min 60 min 75 min 90 min" at bounding box center [703, 104] width 34 height 12
select select "60"
click at [686, 98] on select "0 min 15 min 30 min 45 min 60 min 75 min 90 min" at bounding box center [703, 104] width 34 height 12
drag, startPoint x: 714, startPoint y: 165, endPoint x: 715, endPoint y: 169, distance: 4.2
click at [714, 165] on select "Select days Day Tuesday Wednesday Thursday Friday" at bounding box center [715, 171] width 58 height 12
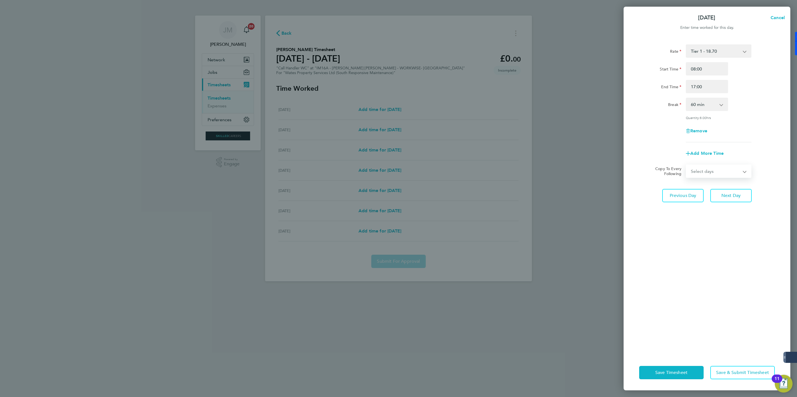
select select "DAY"
click at [686, 165] on select "Select days Day Tuesday Wednesday Thursday Friday" at bounding box center [715, 171] width 58 height 12
select select "2025-09-26"
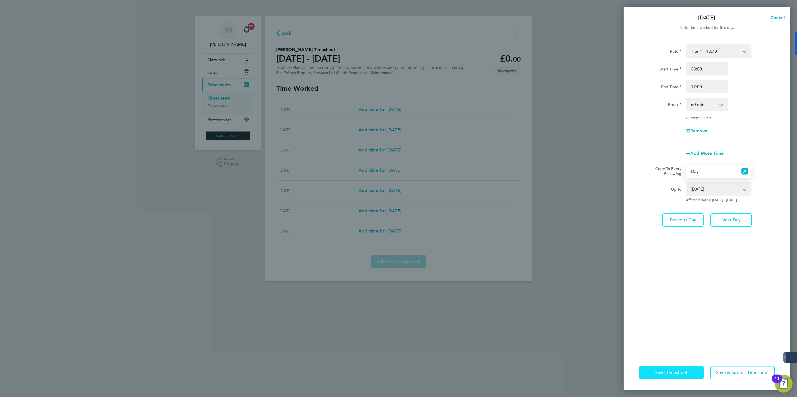
click at [678, 370] on span "Save Timesheet" at bounding box center [671, 373] width 32 height 6
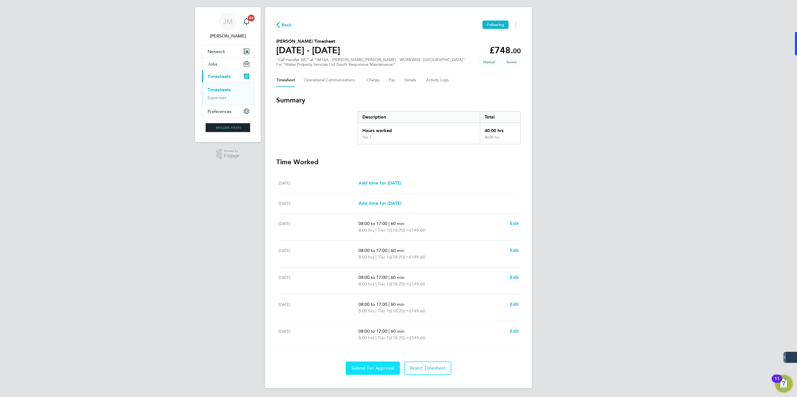
click at [378, 369] on span "Submit For Approval" at bounding box center [372, 369] width 43 height 6
click at [285, 24] on span "Back" at bounding box center [286, 25] width 10 height 7
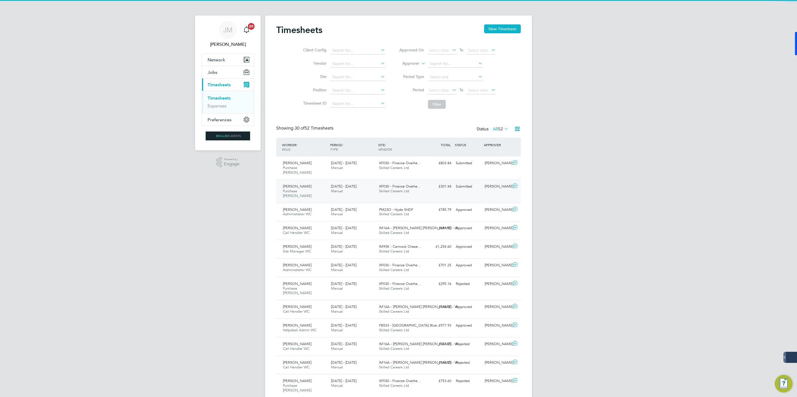
scroll to position [3, 3]
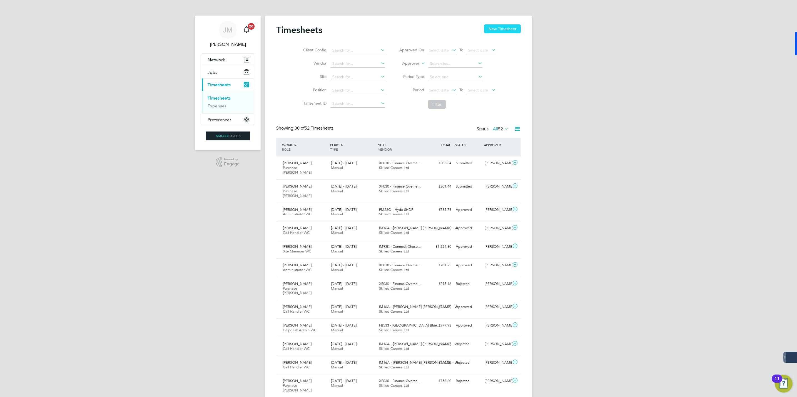
click at [503, 27] on button "New Timesheet" at bounding box center [502, 28] width 37 height 9
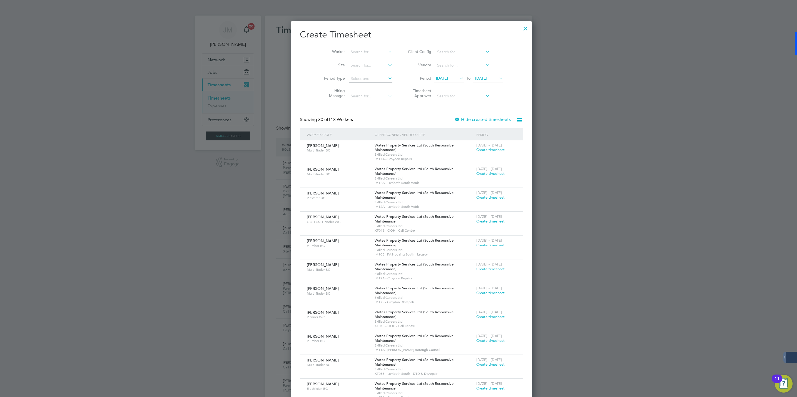
click at [475, 79] on span "22 Sep 2025" at bounding box center [481, 78] width 12 height 5
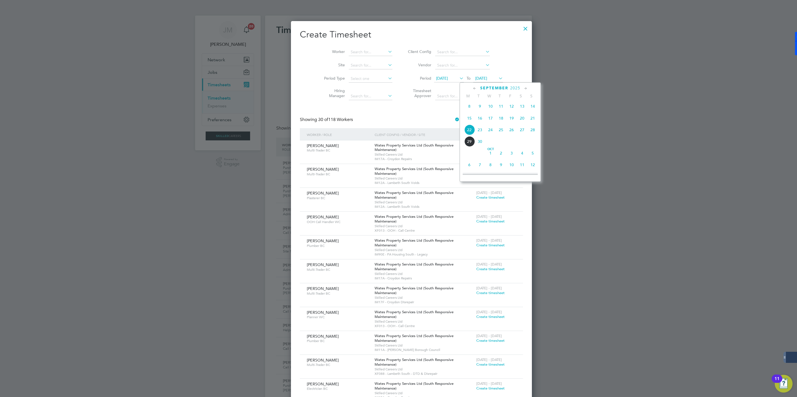
click at [513, 132] on span "26" at bounding box center [511, 130] width 11 height 11
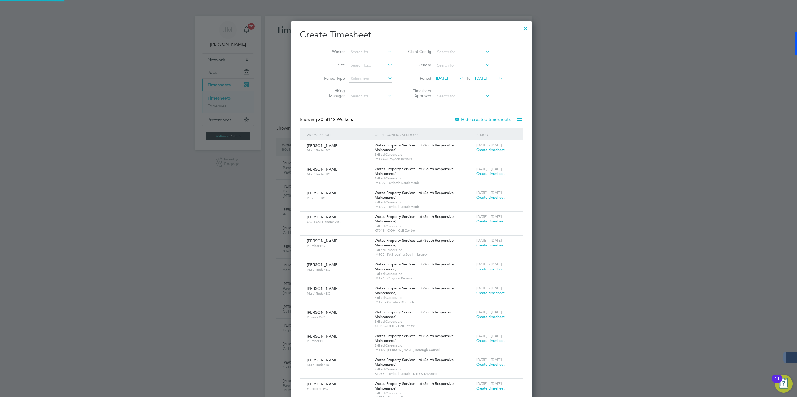
click at [439, 77] on span "15 Sep 2025" at bounding box center [442, 78] width 12 height 5
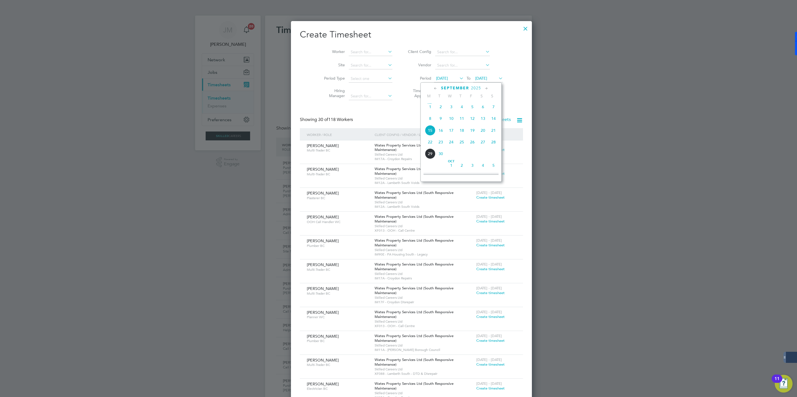
click at [481, 130] on span "20" at bounding box center [482, 130] width 11 height 11
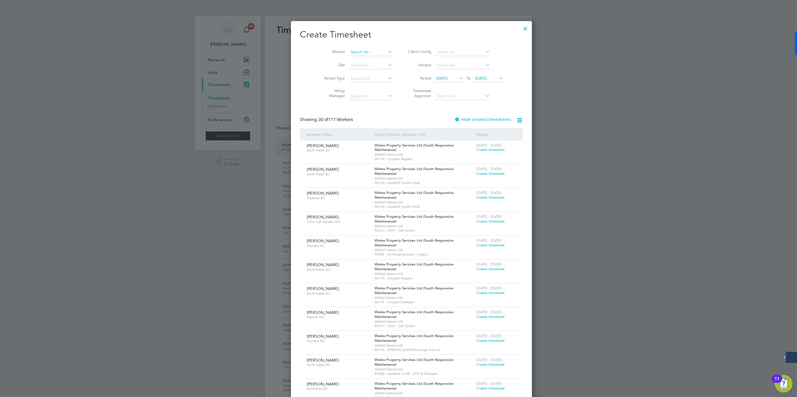
click at [349, 51] on input at bounding box center [371, 52] width 44 height 8
click at [355, 59] on li "Tak Cheung Wong" at bounding box center [369, 59] width 69 height 7
type input "Tak Cheung Wong"
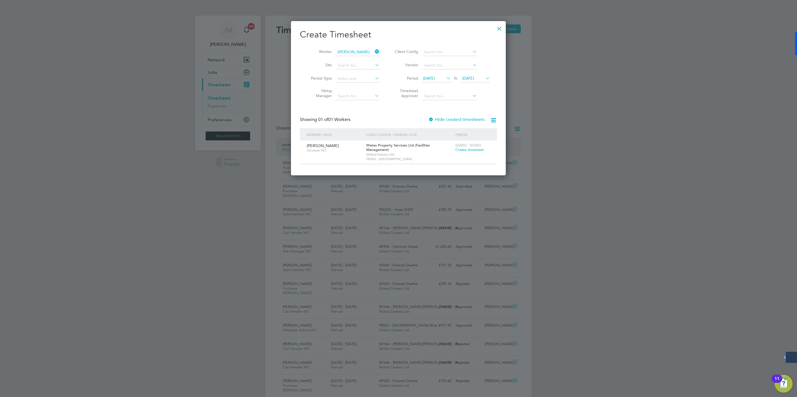
click at [462, 150] on span "Create timesheet" at bounding box center [469, 149] width 28 height 5
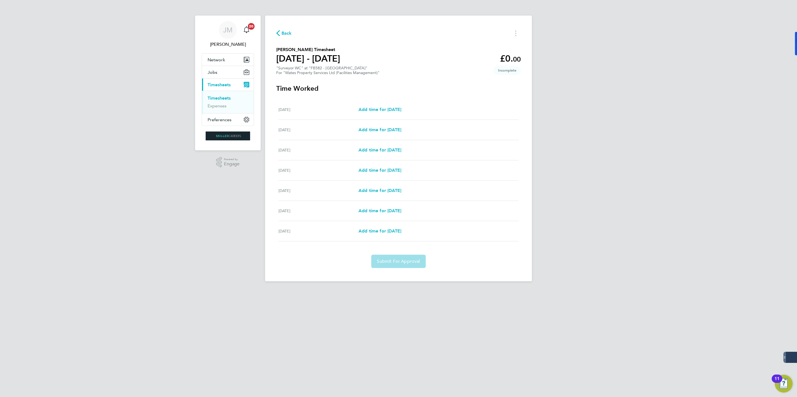
click at [285, 34] on span "Back" at bounding box center [286, 33] width 10 height 7
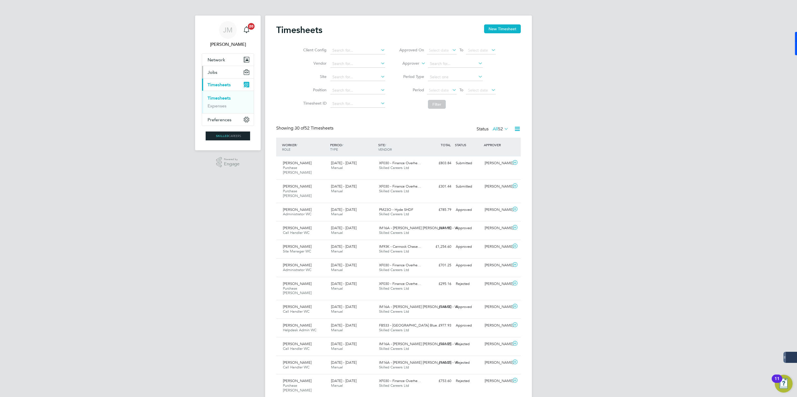
click at [211, 70] on span "Jobs" at bounding box center [212, 72] width 10 height 5
click at [218, 100] on link "Placements" at bounding box center [218, 101] width 23 height 5
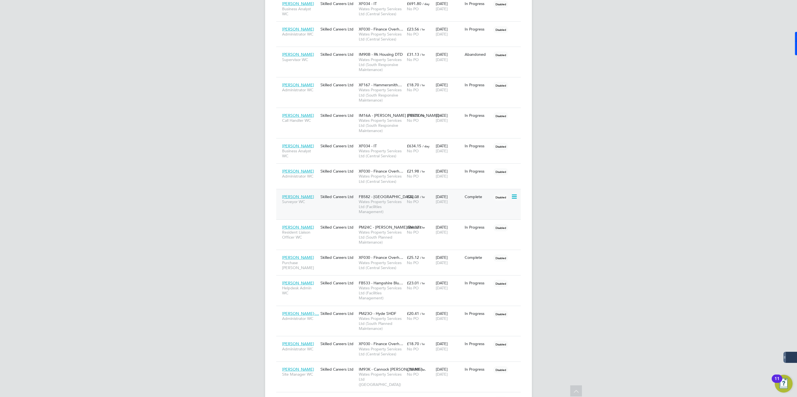
click at [293, 199] on span "Tak Cheung Wong" at bounding box center [298, 196] width 32 height 5
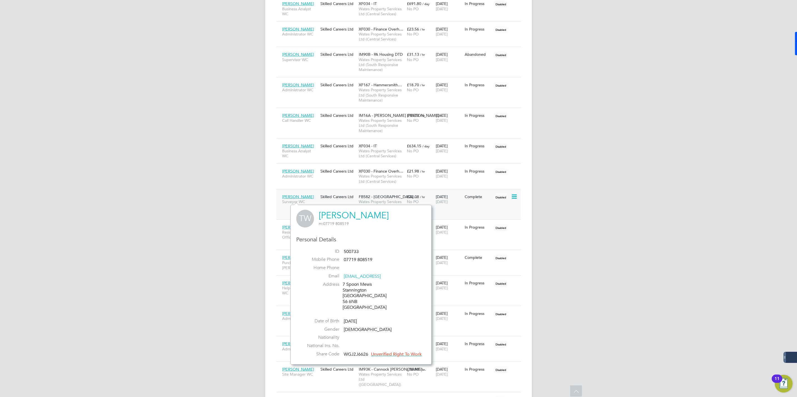
click at [412, 196] on div "£22.08 / hr No PO" at bounding box center [419, 200] width 29 height 16
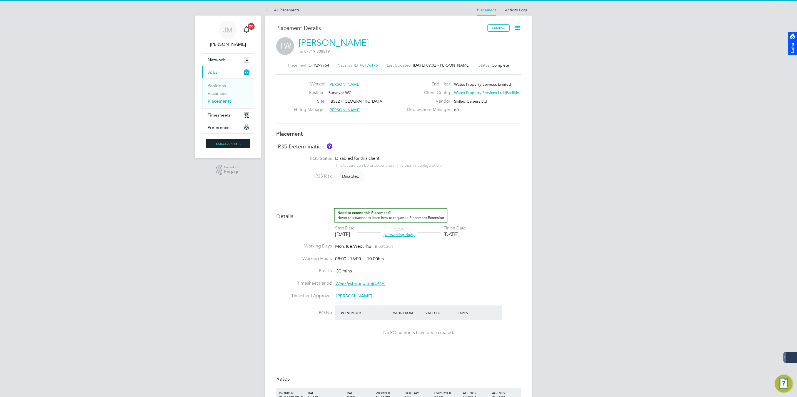
click at [514, 27] on icon at bounding box center [517, 27] width 7 height 7
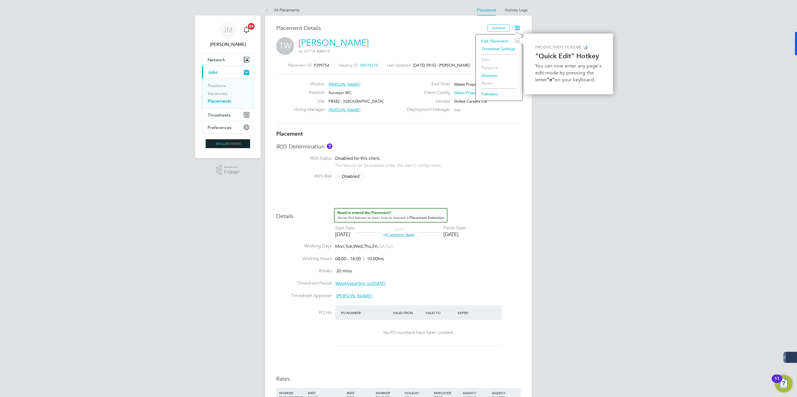
click at [495, 39] on li "Edit Placement e" at bounding box center [498, 41] width 41 height 8
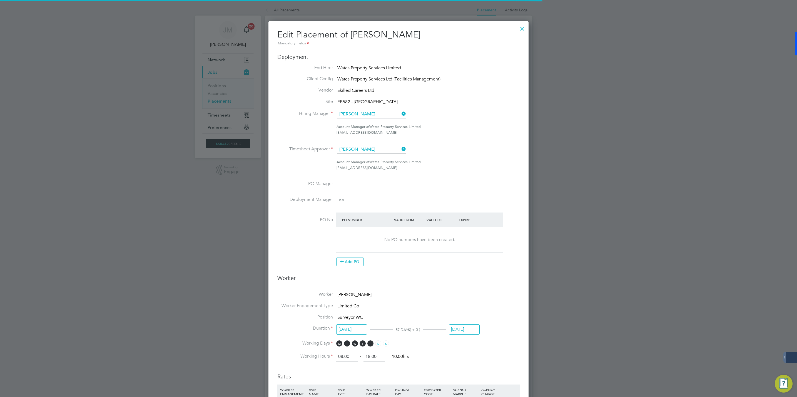
scroll to position [3, 3]
click at [522, 28] on div at bounding box center [522, 27] width 10 height 10
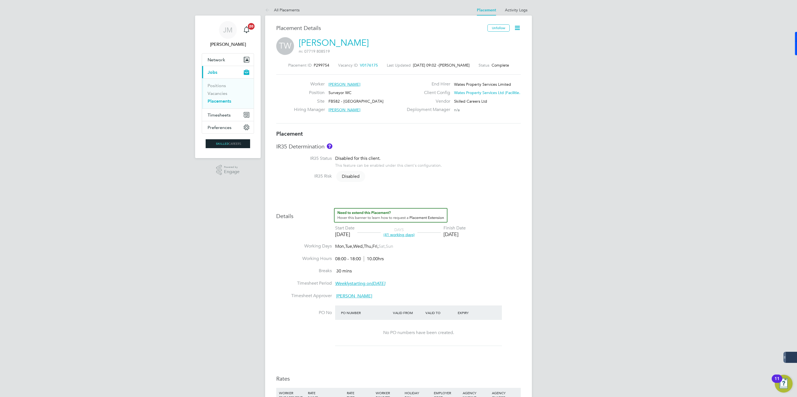
click at [337, 41] on link "[PERSON_NAME]" at bounding box center [334, 42] width 70 height 11
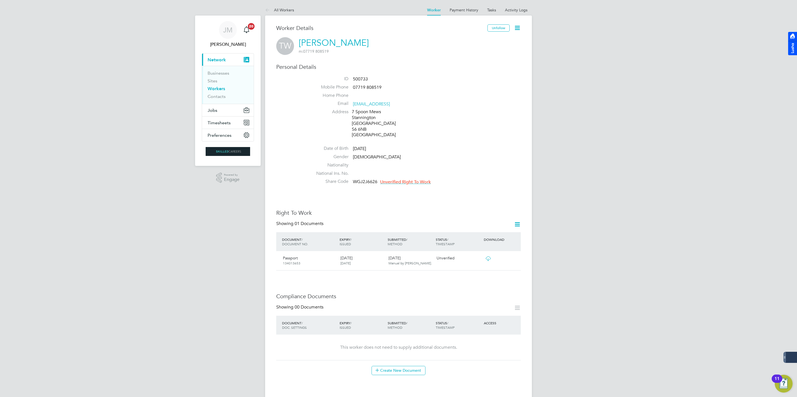
click at [519, 24] on icon at bounding box center [517, 27] width 7 height 7
click at [469, 41] on li "Invite Worker" at bounding box center [485, 41] width 69 height 8
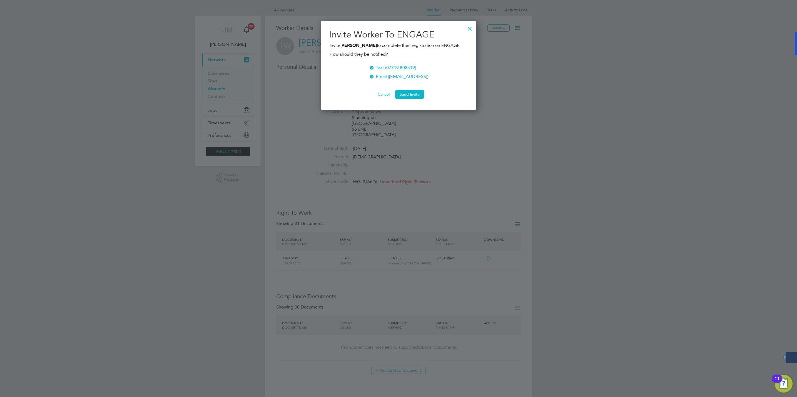
scroll to position [89, 156]
click at [409, 97] on button "Send Invite" at bounding box center [409, 94] width 29 height 9
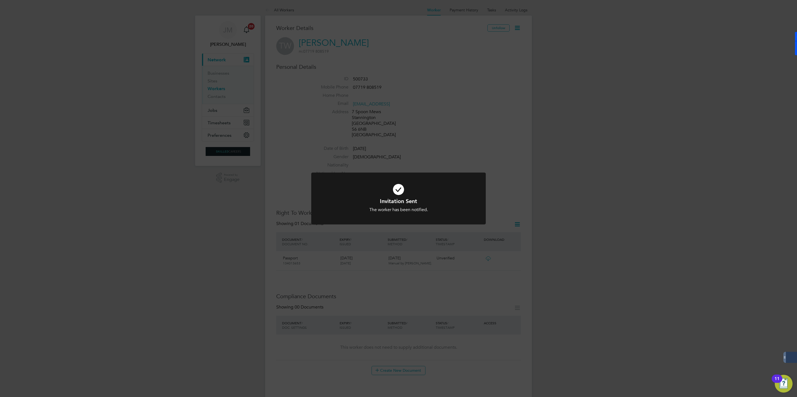
click at [451, 154] on div "Invitation Sent The worker has been notified. Cancel Okay" at bounding box center [398, 198] width 797 height 397
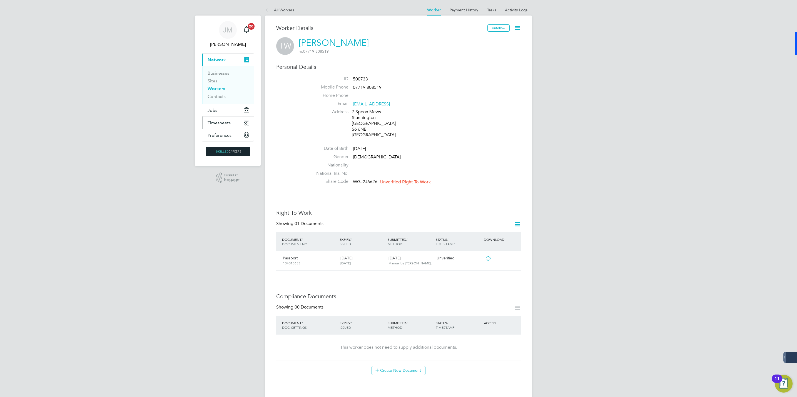
click at [218, 123] on span "Timesheets" at bounding box center [218, 122] width 23 height 5
click at [220, 98] on link "Timesheets" at bounding box center [218, 98] width 23 height 5
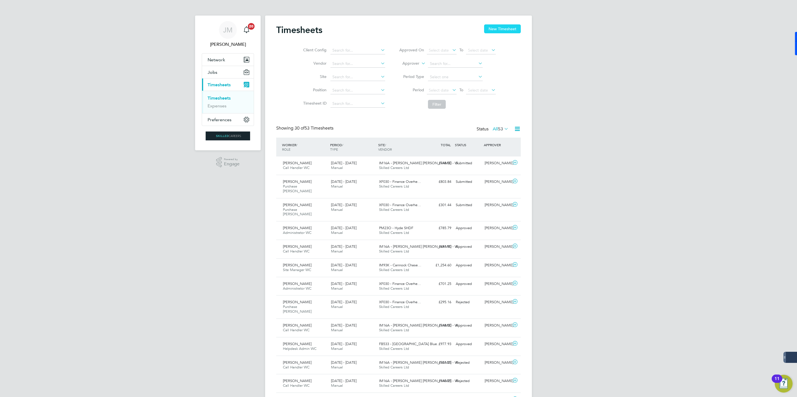
click at [497, 28] on button "New Timesheet" at bounding box center [502, 28] width 37 height 9
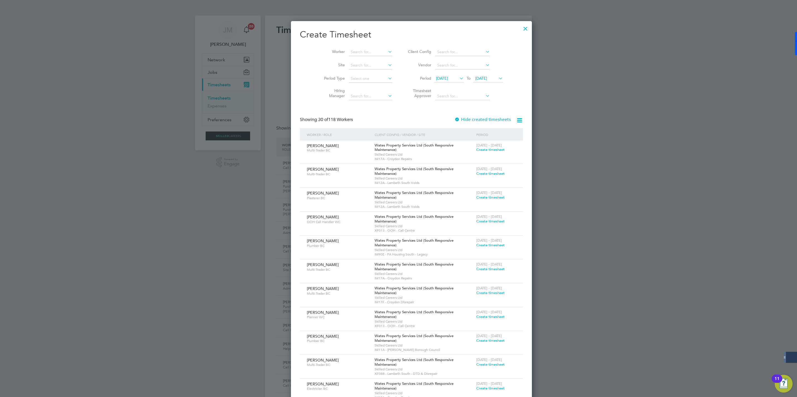
click at [478, 79] on span "22 Sep 2025" at bounding box center [481, 78] width 12 height 5
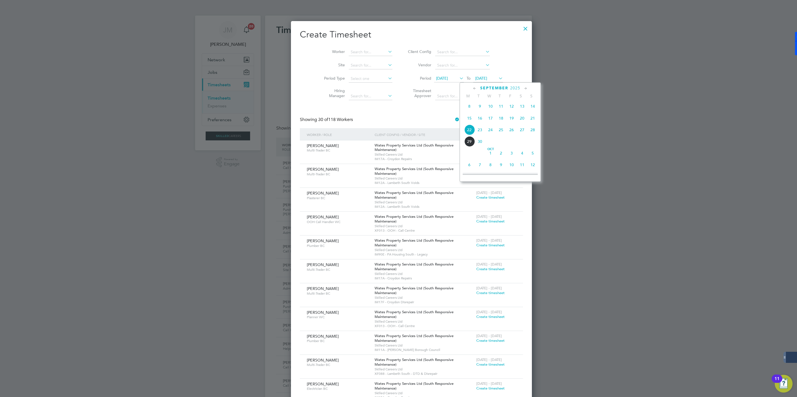
click at [513, 132] on span "26" at bounding box center [511, 130] width 11 height 11
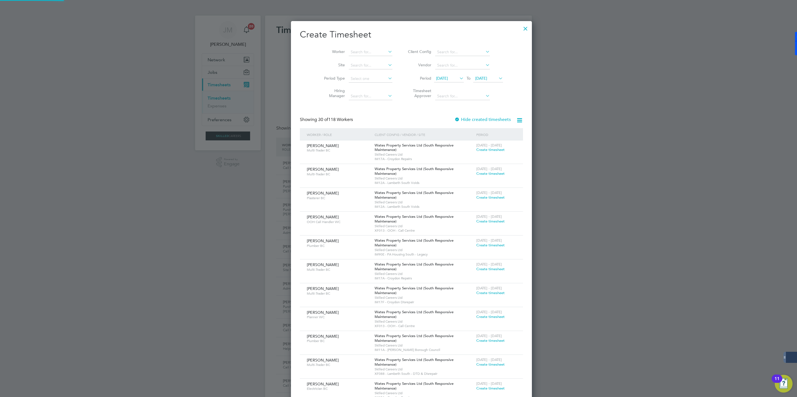
click at [431, 72] on li "Period 15 Sep 2025 To 26 Sep 2025" at bounding box center [454, 78] width 111 height 13
click at [436, 76] on span "15 Sep 2025" at bounding box center [442, 78] width 12 height 5
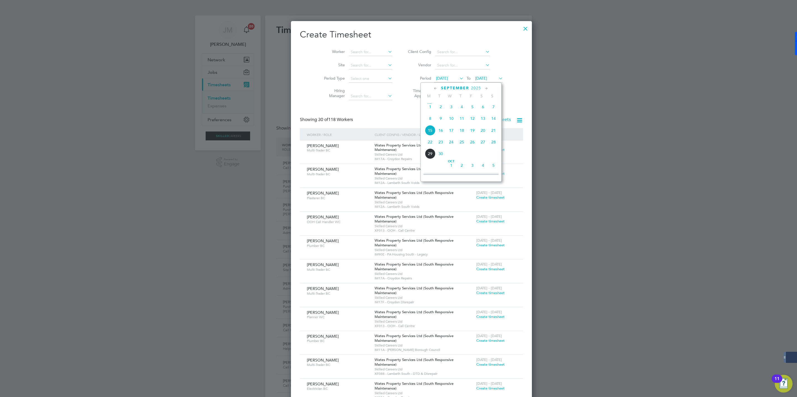
click at [482, 132] on span "20" at bounding box center [482, 130] width 11 height 11
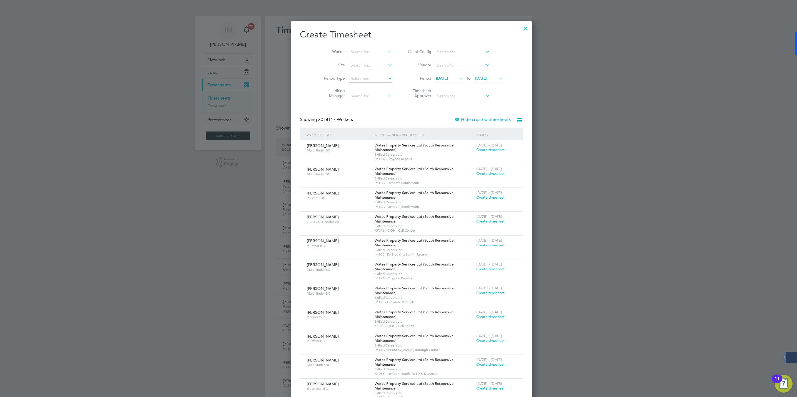
click at [454, 119] on label "Hide created timesheets" at bounding box center [482, 120] width 56 height 6
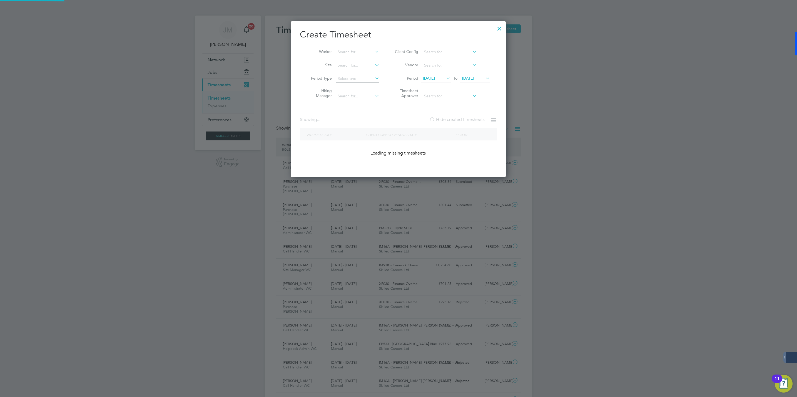
click at [444, 119] on label "Hide created timesheets" at bounding box center [456, 120] width 55 height 6
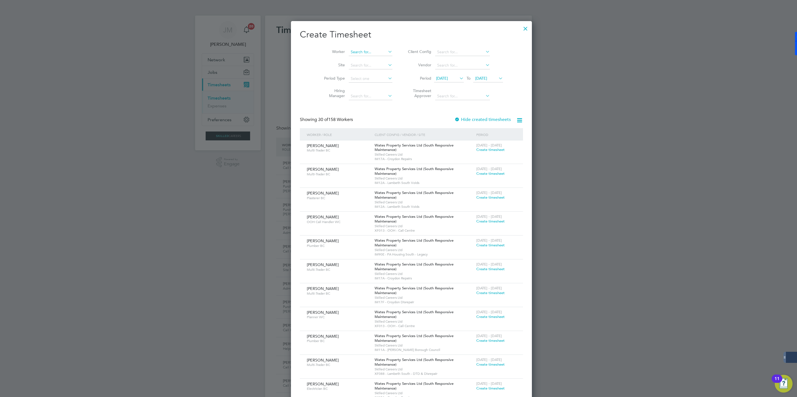
click at [349, 50] on input at bounding box center [371, 52] width 44 height 8
click at [357, 57] on li "Bimarsha Gnawali" at bounding box center [361, 59] width 53 height 7
type input "Bimarsha Gnawali"
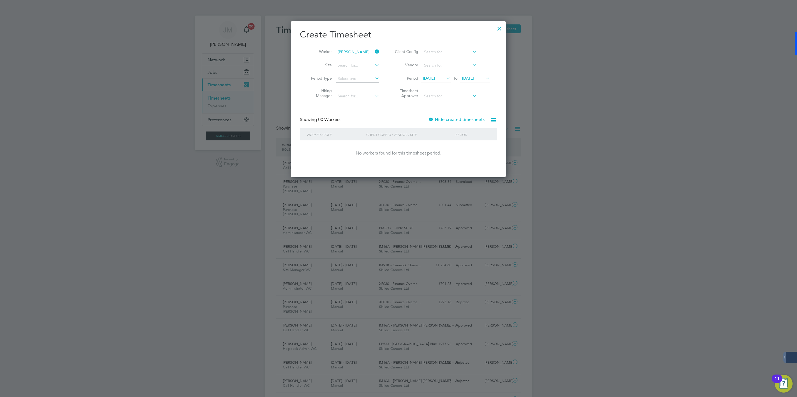
click at [446, 119] on label "Hide created timesheets" at bounding box center [456, 120] width 56 height 6
click at [446, 119] on label "Hide created timesheets" at bounding box center [456, 120] width 55 height 6
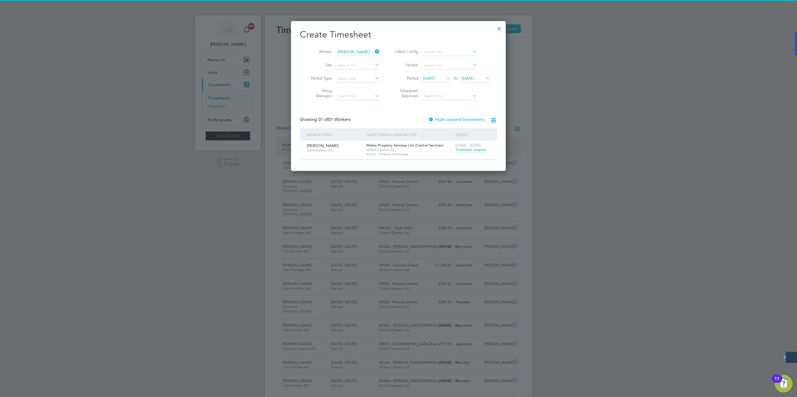
click at [464, 151] on span "Timesheet created" at bounding box center [470, 149] width 30 height 5
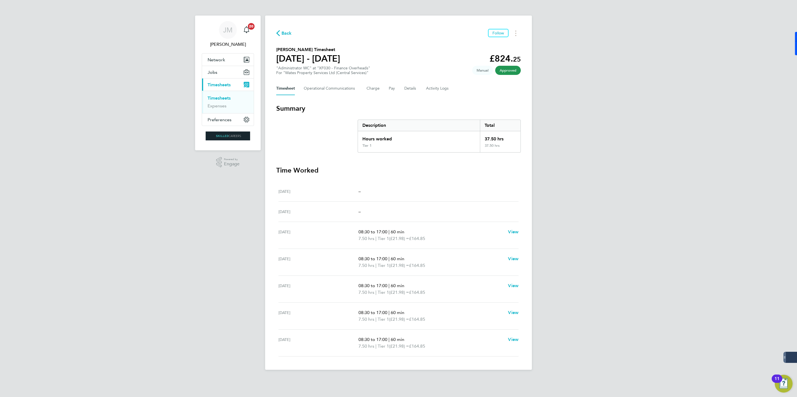
click at [282, 32] on span "Back" at bounding box center [286, 33] width 10 height 7
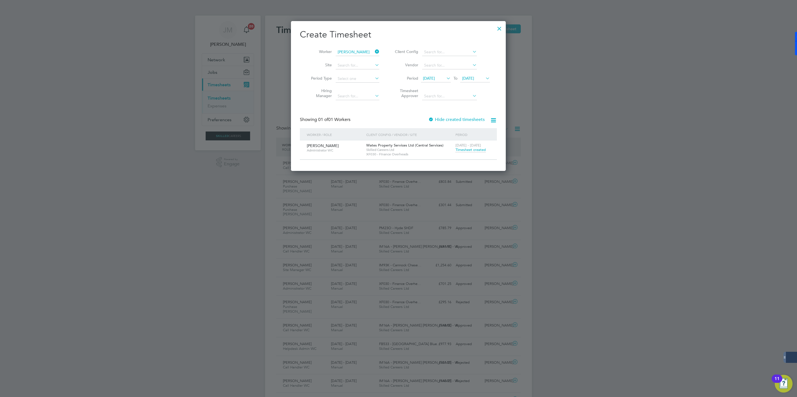
click at [374, 52] on icon at bounding box center [374, 52] width 0 height 8
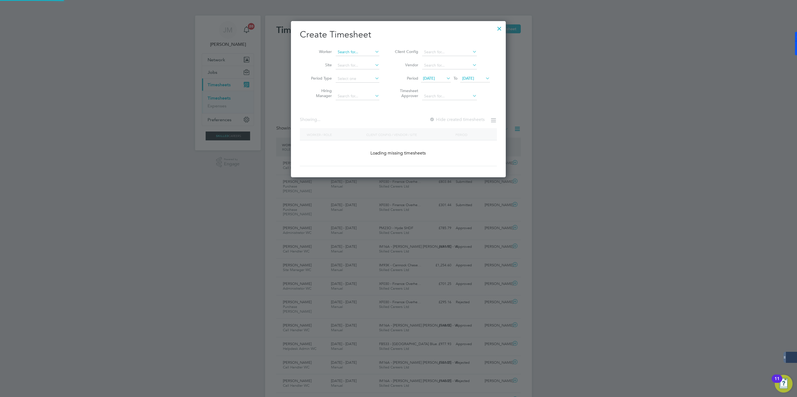
click at [351, 52] on input at bounding box center [358, 52] width 44 height 8
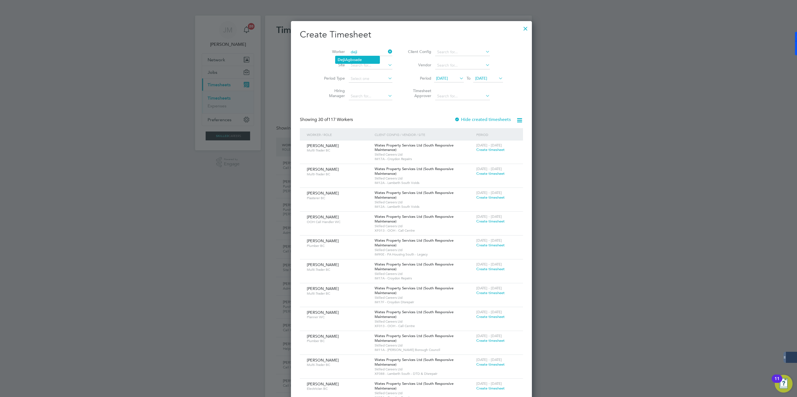
click at [348, 60] on li "Deji Agboade" at bounding box center [357, 59] width 44 height 7
type input "Deji Agboade"
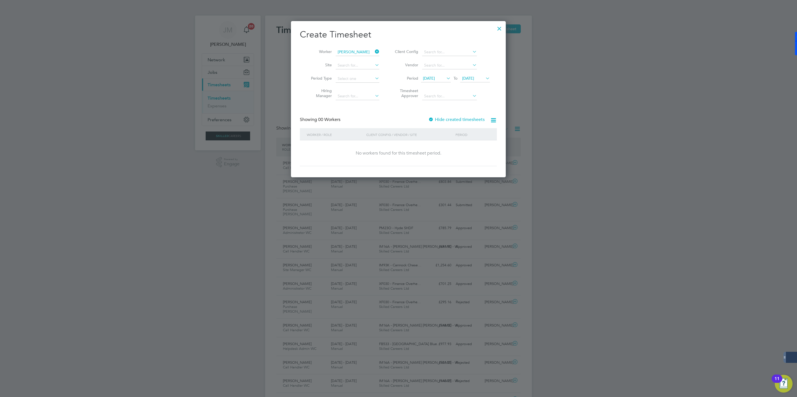
click at [443, 119] on label "Hide created timesheets" at bounding box center [456, 120] width 56 height 6
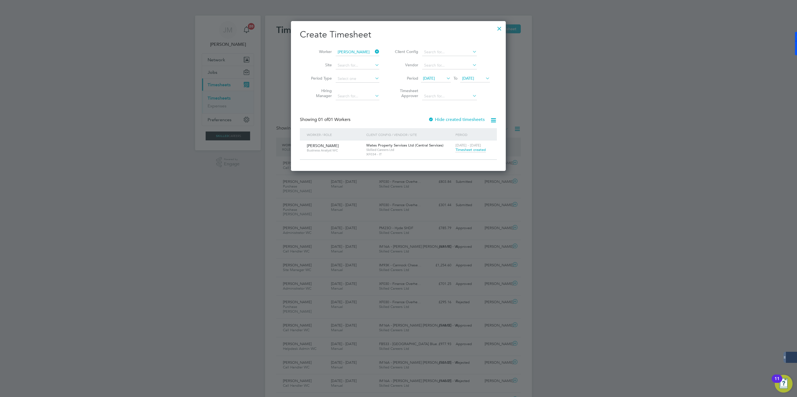
click at [471, 149] on span "Timesheet created" at bounding box center [470, 149] width 30 height 5
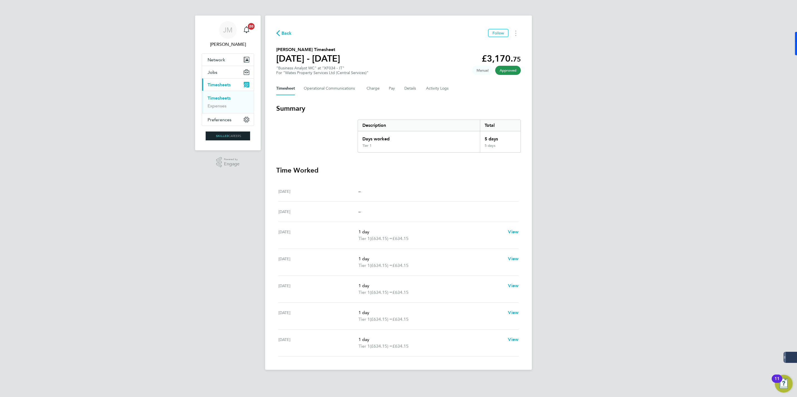
click at [289, 31] on span "Back" at bounding box center [286, 33] width 10 height 7
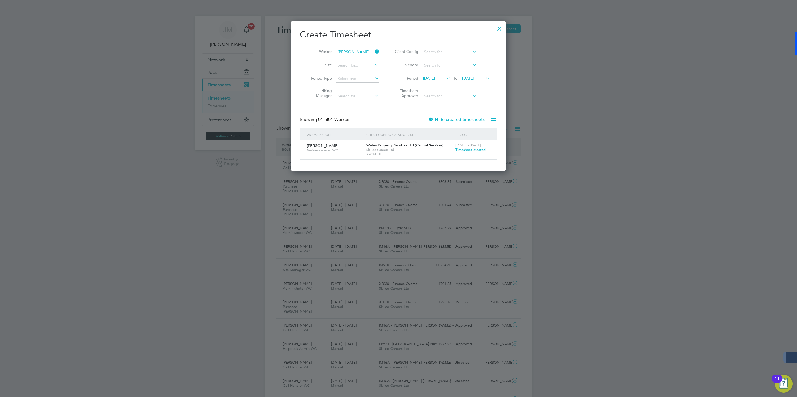
click at [374, 54] on icon at bounding box center [374, 52] width 0 height 8
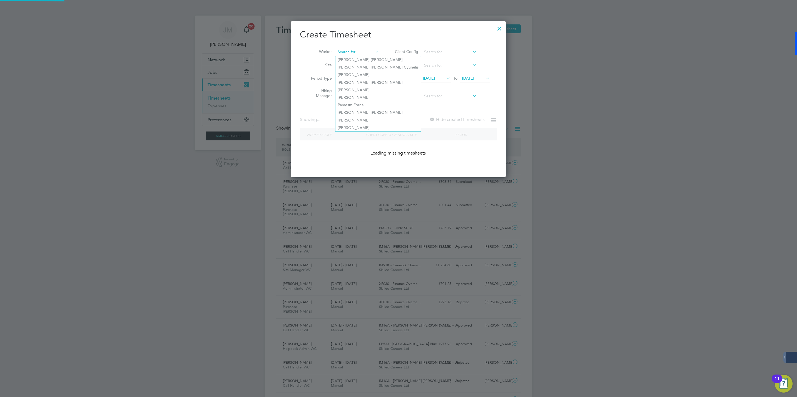
click at [350, 49] on input at bounding box center [358, 52] width 44 height 8
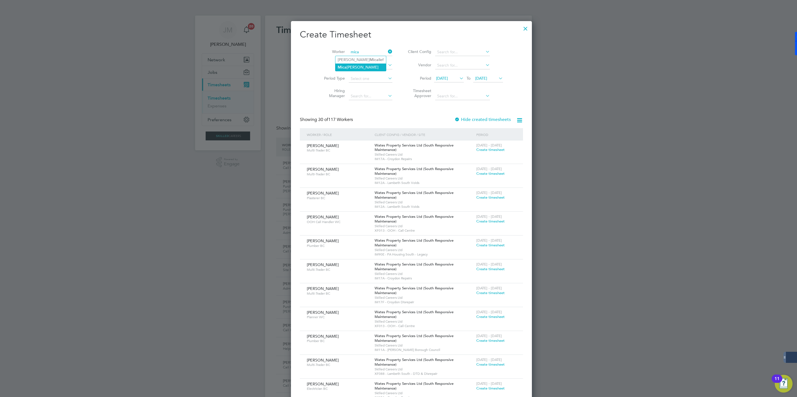
click at [359, 64] on li "Mica iah Dixon" at bounding box center [360, 67] width 51 height 7
type input "Micaiah Dixon"
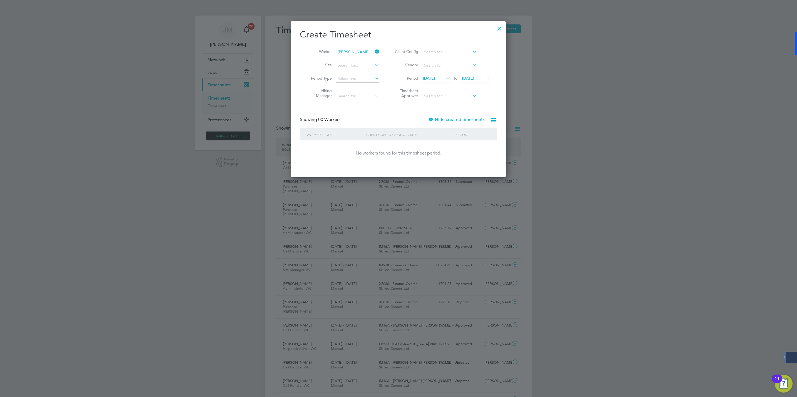
click at [434, 119] on label "Hide created timesheets" at bounding box center [456, 120] width 56 height 6
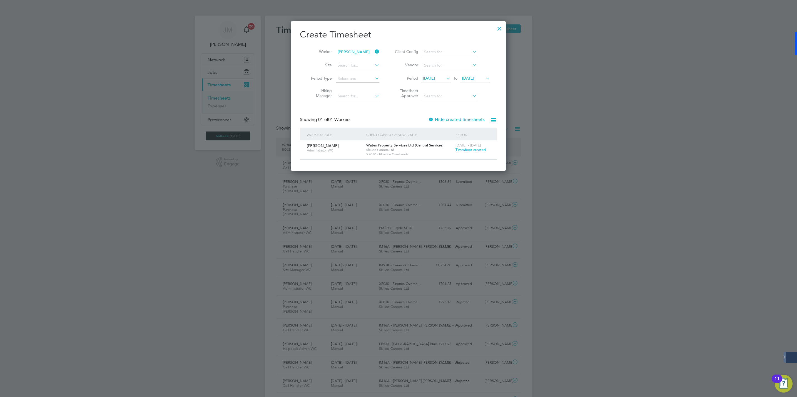
click at [468, 150] on span "Timesheet created" at bounding box center [470, 149] width 30 height 5
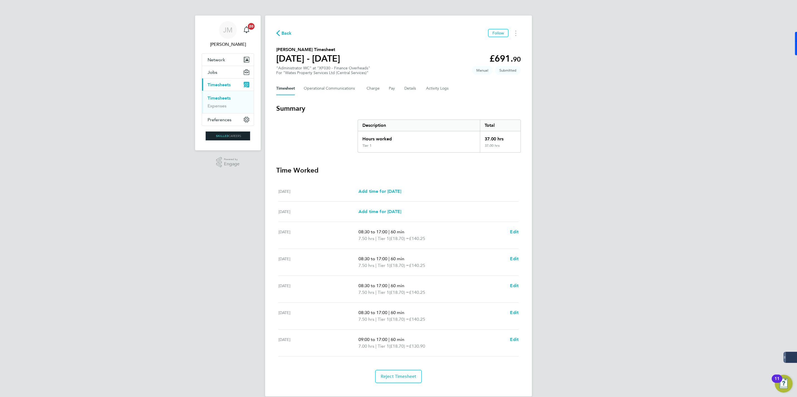
click at [284, 33] on span "Back" at bounding box center [286, 33] width 10 height 7
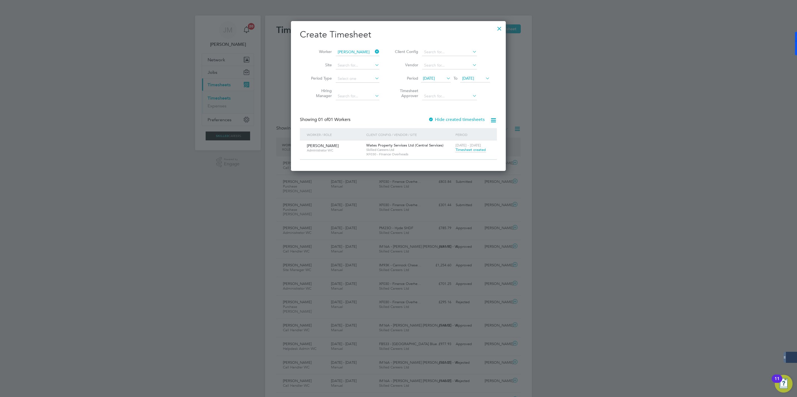
click at [374, 50] on icon at bounding box center [374, 52] width 0 height 8
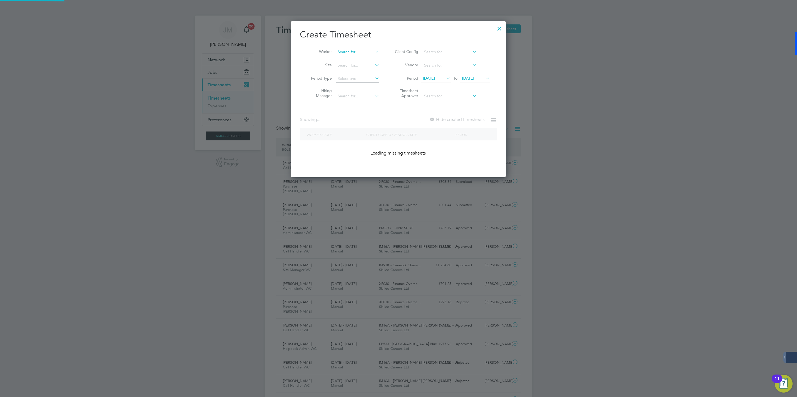
click at [352, 52] on input at bounding box center [358, 52] width 44 height 8
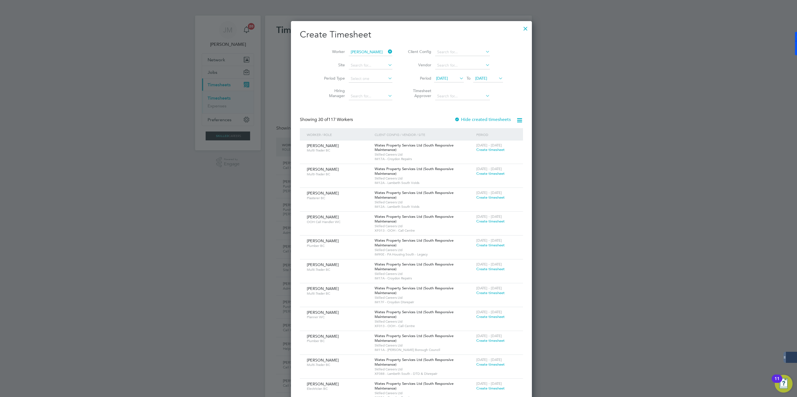
click at [357, 66] on li "Hannah Baker" at bounding box center [369, 67] width 69 height 7
type input "Hannah Baker"
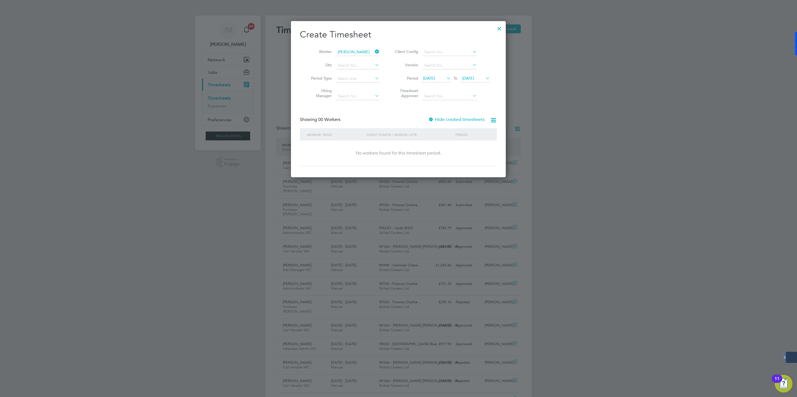
click at [445, 120] on label "Hide created timesheets" at bounding box center [456, 120] width 56 height 6
click at [465, 151] on span "Timesheet created" at bounding box center [470, 149] width 30 height 5
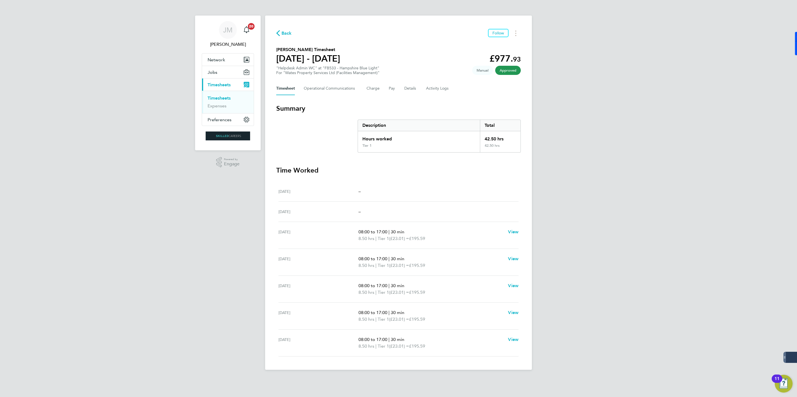
drag, startPoint x: 282, startPoint y: 32, endPoint x: 310, endPoint y: 3, distance: 40.7
click at [282, 32] on span "Back" at bounding box center [286, 33] width 10 height 7
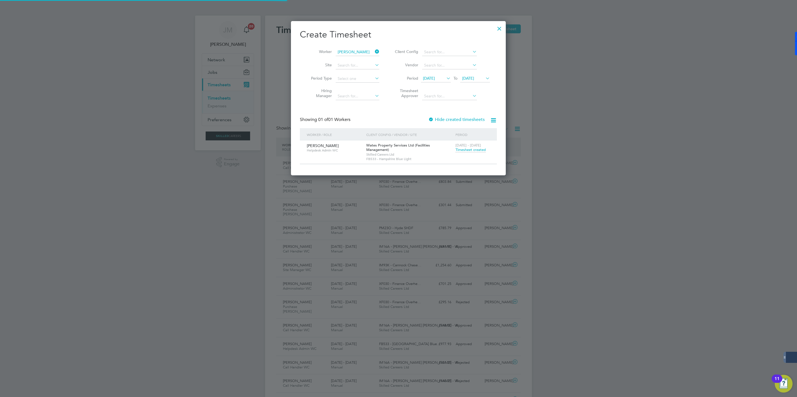
scroll to position [14, 48]
click at [497, 26] on div at bounding box center [499, 27] width 10 height 10
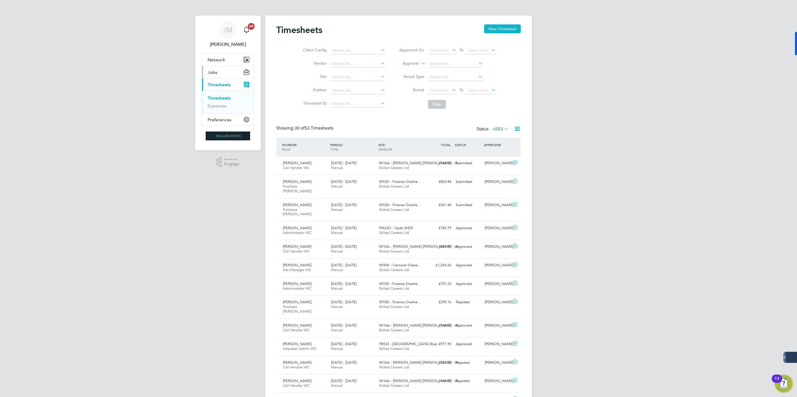
click at [217, 73] on span "Jobs" at bounding box center [212, 72] width 10 height 5
click at [219, 104] on link "Placements" at bounding box center [218, 101] width 23 height 5
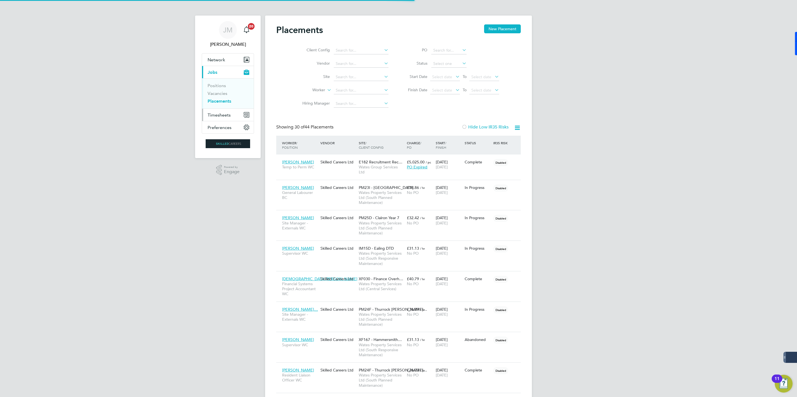
scroll to position [26, 48]
click at [214, 113] on span "Timesheets" at bounding box center [218, 114] width 23 height 5
click at [214, 116] on span "Timesheets" at bounding box center [218, 114] width 23 height 5
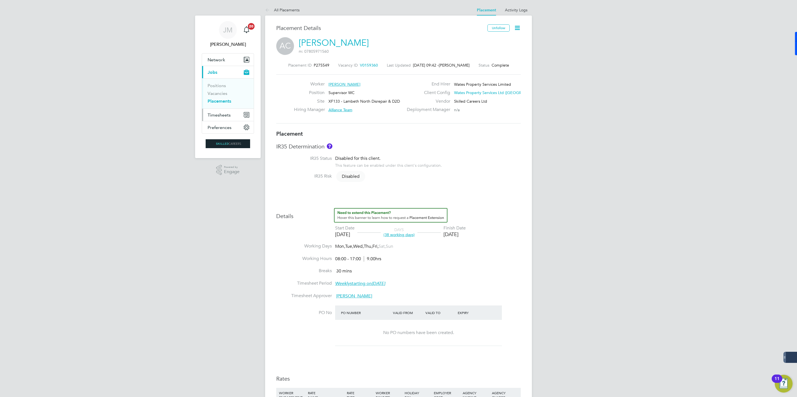
click at [218, 119] on button "Timesheets" at bounding box center [228, 115] width 52 height 12
click at [217, 100] on link "Timesheets" at bounding box center [218, 98] width 23 height 5
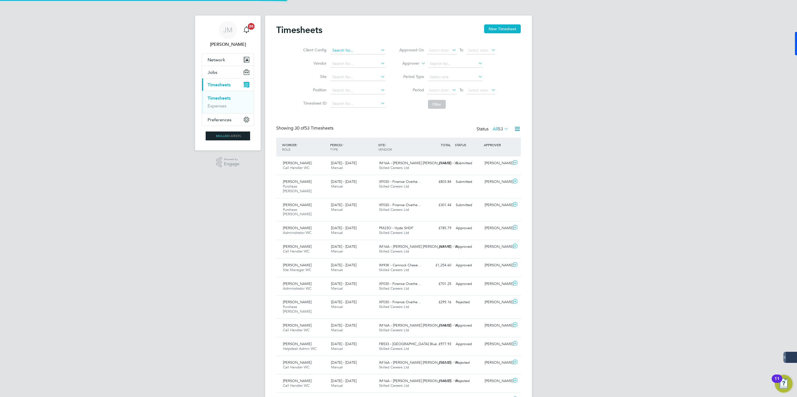
scroll to position [3, 3]
click at [504, 27] on button "New Timesheet" at bounding box center [502, 28] width 37 height 9
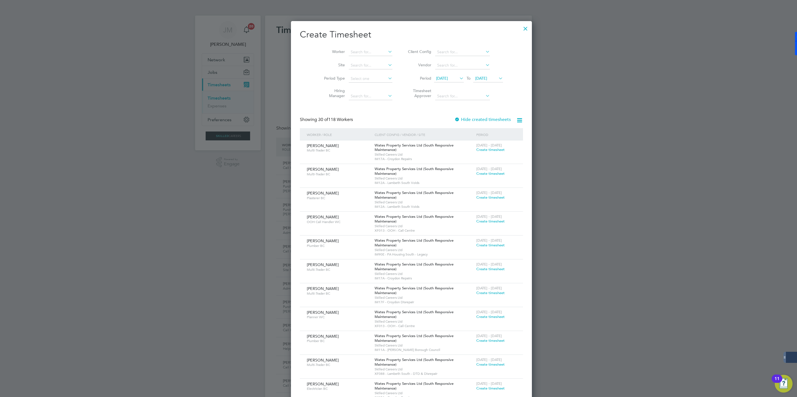
click at [205, 104] on div at bounding box center [398, 198] width 797 height 397
click at [215, 73] on div at bounding box center [398, 198] width 797 height 397
click at [520, 24] on div at bounding box center [525, 27] width 10 height 10
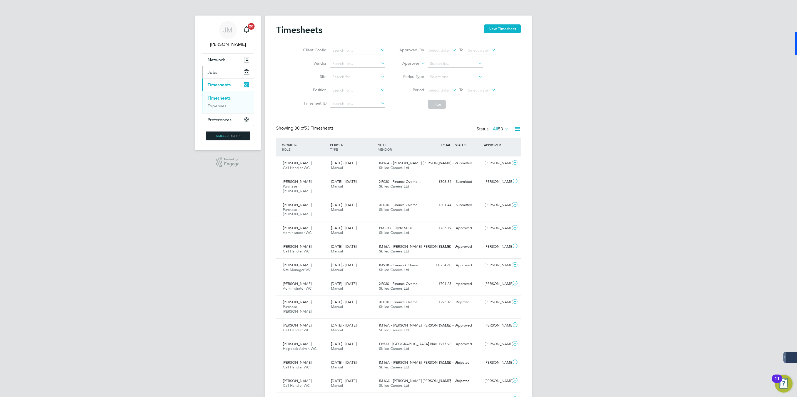
click at [214, 70] on span "Jobs" at bounding box center [212, 72] width 10 height 5
click at [216, 103] on link "Placements" at bounding box center [218, 101] width 23 height 5
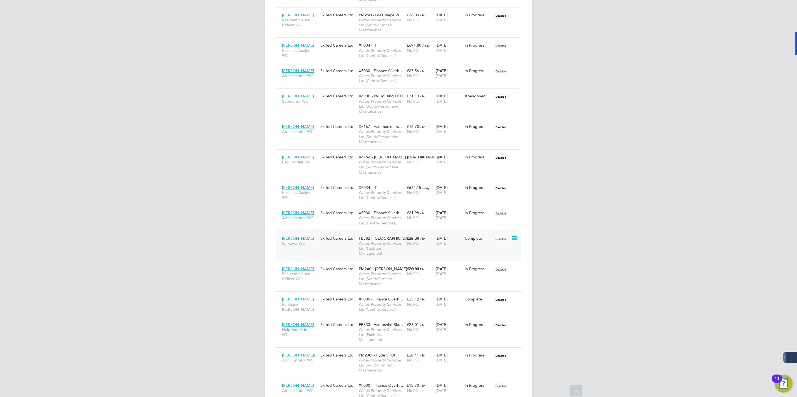
click at [303, 241] on span "[PERSON_NAME]" at bounding box center [298, 238] width 32 height 5
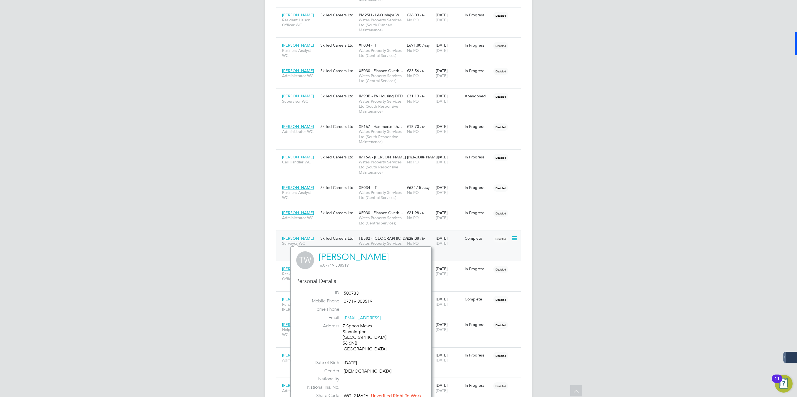
click at [377, 239] on span "FB582 - [GEOGRAPHIC_DATA]…" at bounding box center [388, 238] width 59 height 5
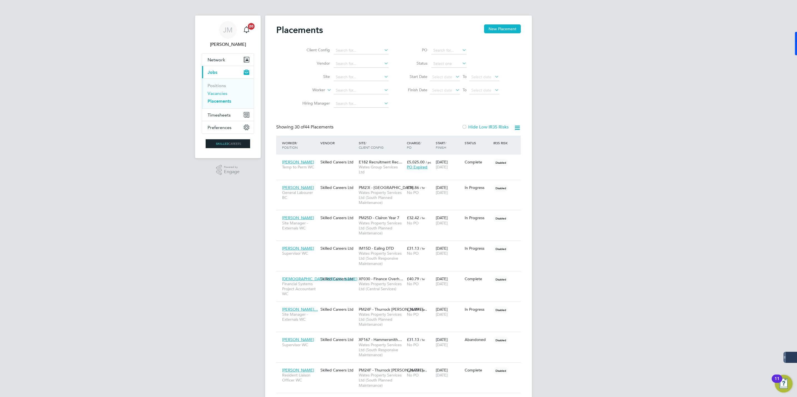
click at [215, 93] on link "Vacancies" at bounding box center [217, 93] width 20 height 5
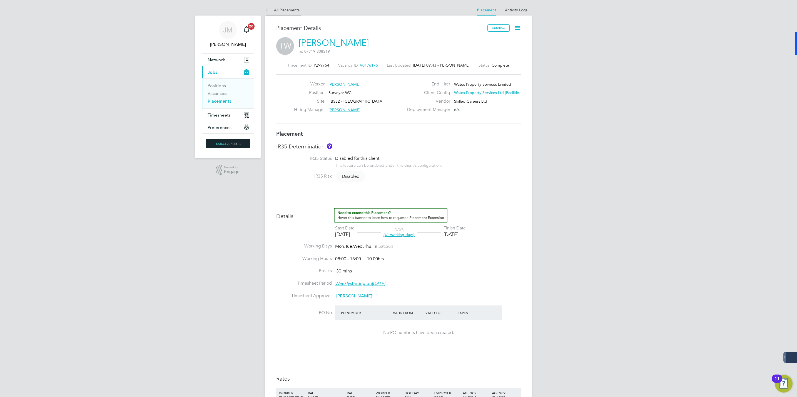
click at [282, 9] on link "All Placements" at bounding box center [282, 9] width 34 height 5
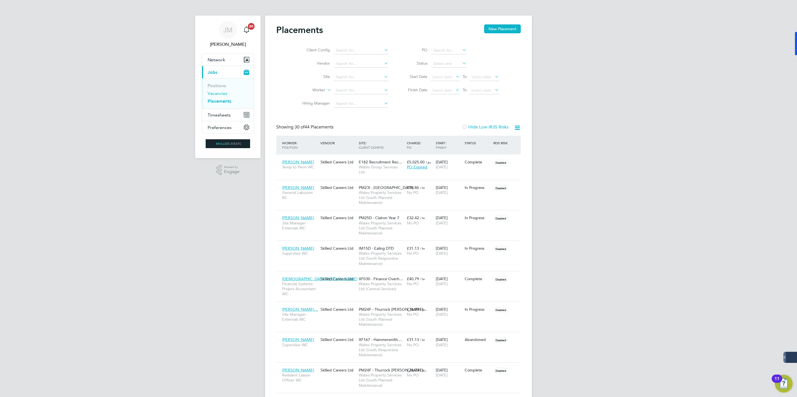
click at [217, 93] on link "Vacancies" at bounding box center [217, 93] width 20 height 5
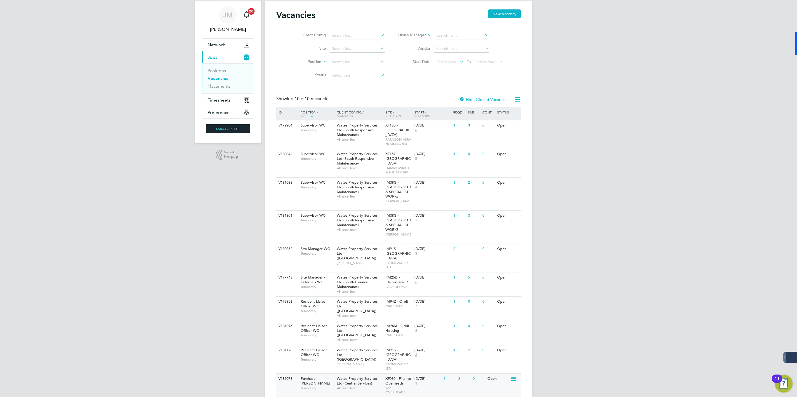
click at [369, 377] on span "Wates Property Services Ltd (Central Services)" at bounding box center [357, 381] width 41 height 9
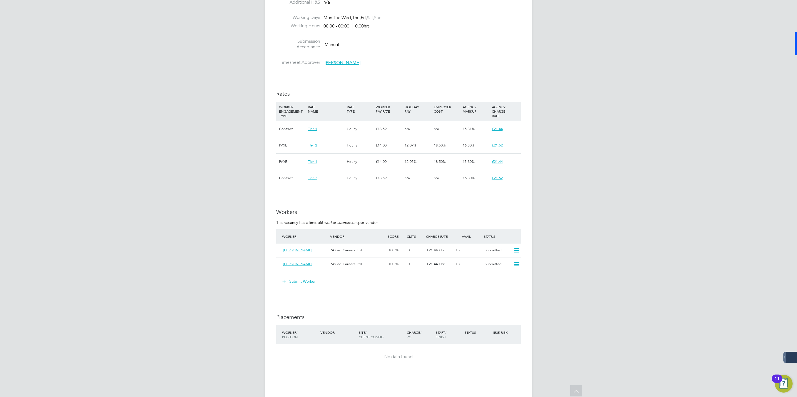
click at [388, 127] on div "£18.59" at bounding box center [388, 129] width 29 height 16
